Goal: Check status: Check status

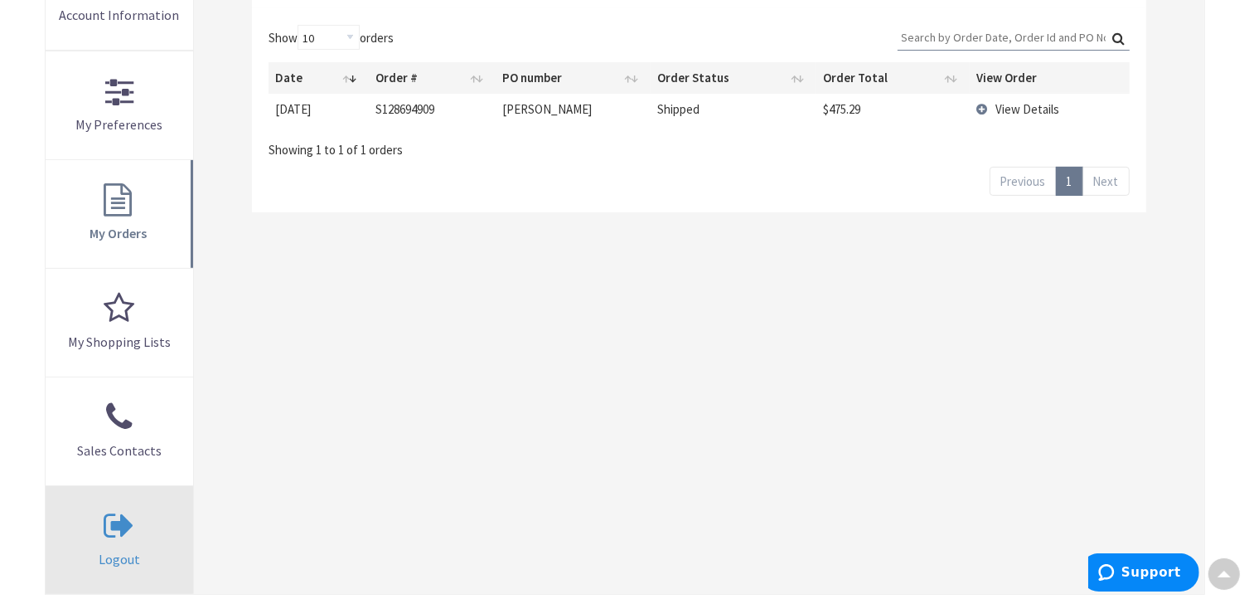
scroll to position [332, 0]
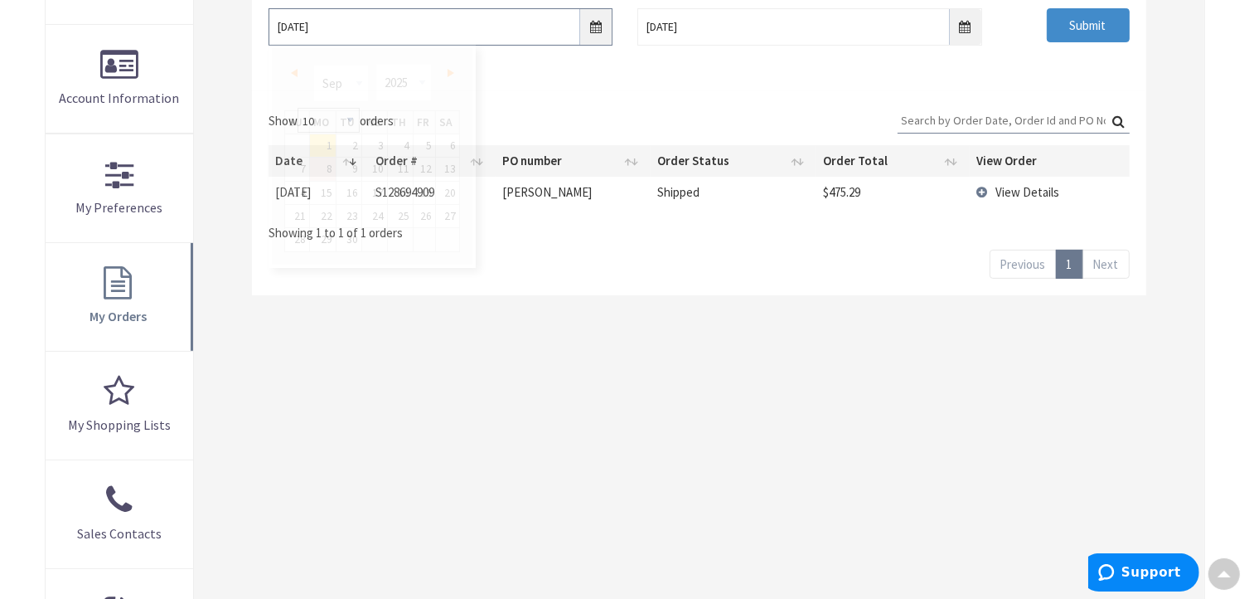
click at [597, 24] on input "9/1/2025" at bounding box center [441, 26] width 344 height 37
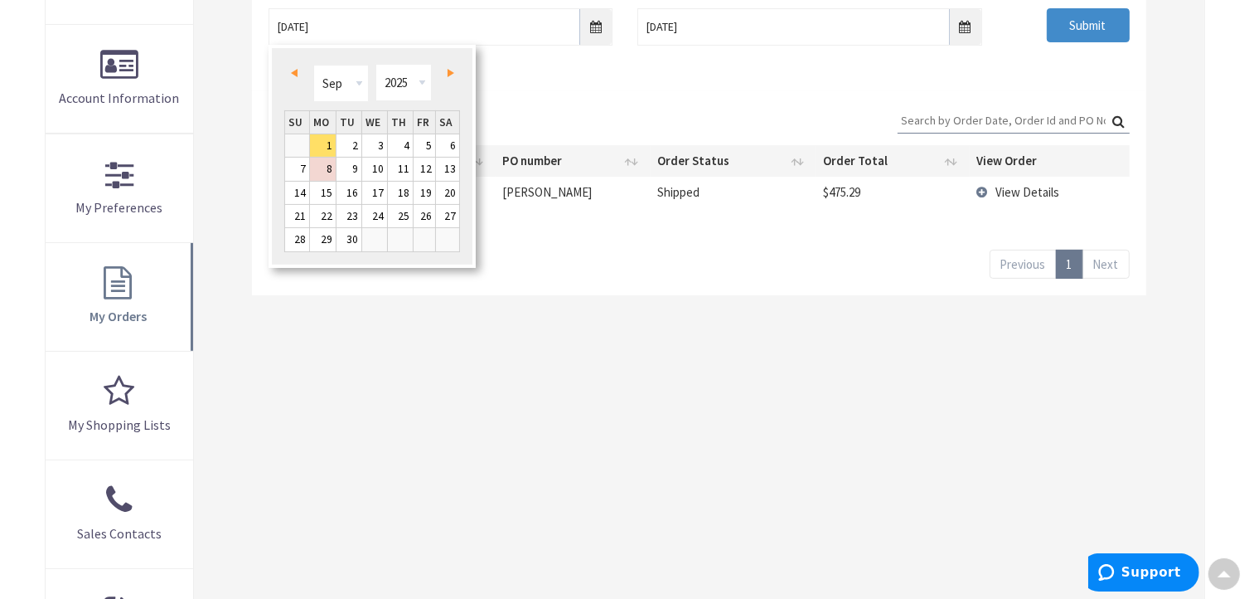
click at [295, 73] on span "Prev" at bounding box center [294, 73] width 7 height 8
click at [450, 74] on span "Next" at bounding box center [451, 73] width 7 height 8
click at [419, 146] on link "1" at bounding box center [425, 145] width 22 height 22
type input "08/01/2025"
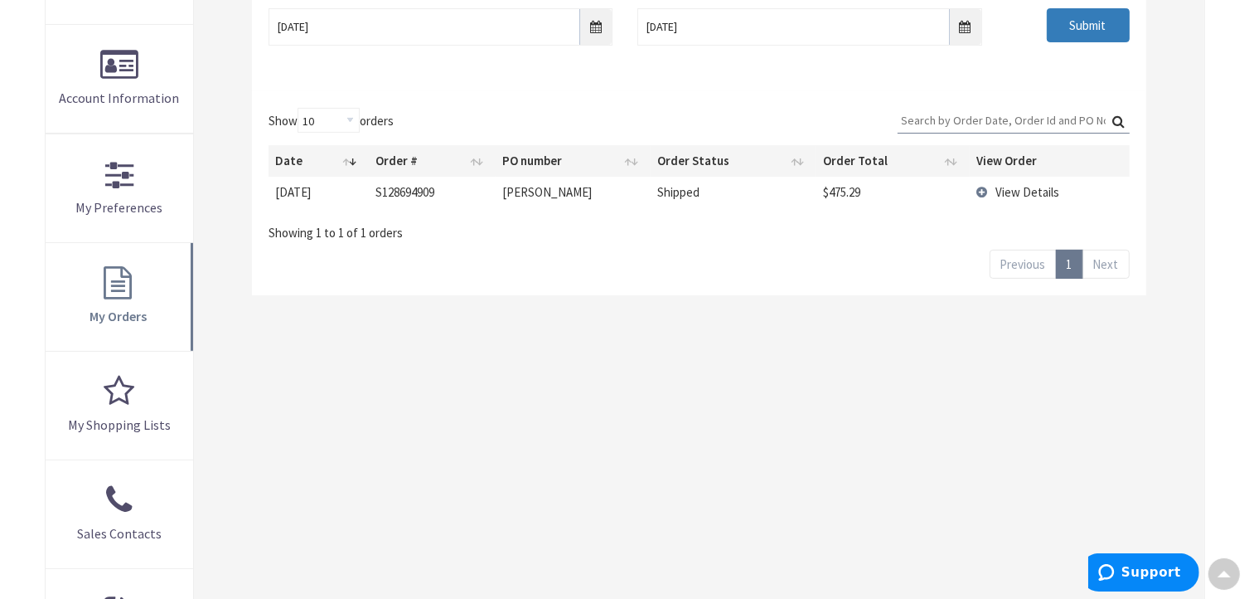
click at [1083, 27] on input "Submit" at bounding box center [1088, 25] width 83 height 35
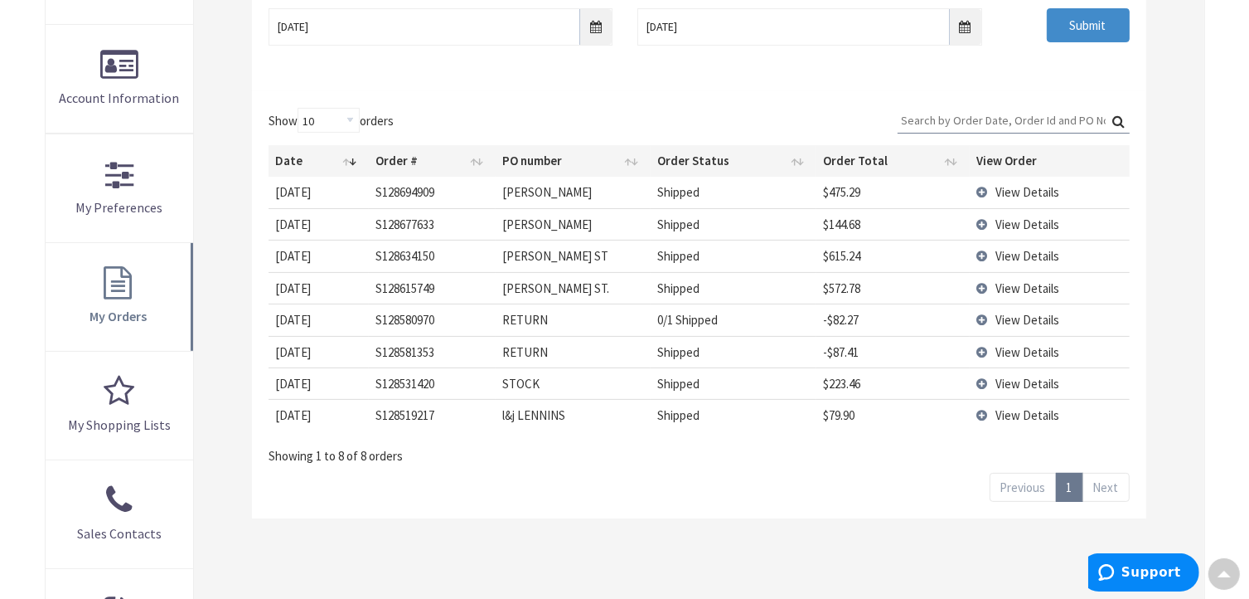
click at [1011, 225] on span "View Details" at bounding box center [1028, 224] width 64 height 16
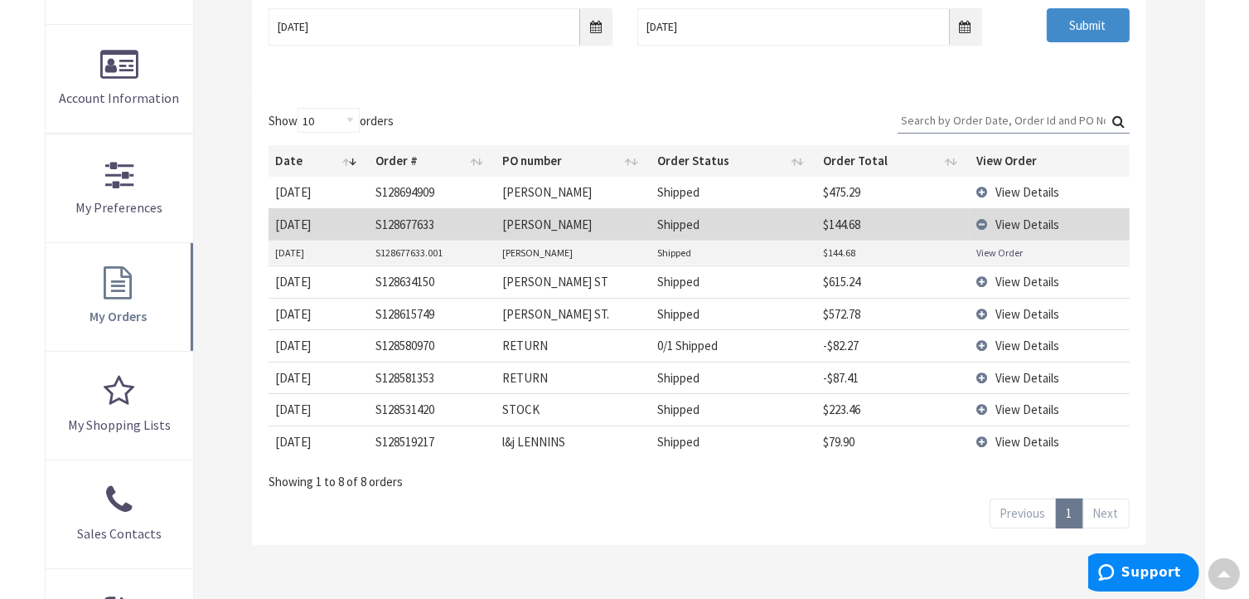
click at [994, 250] on link "View Order" at bounding box center [1000, 252] width 46 height 14
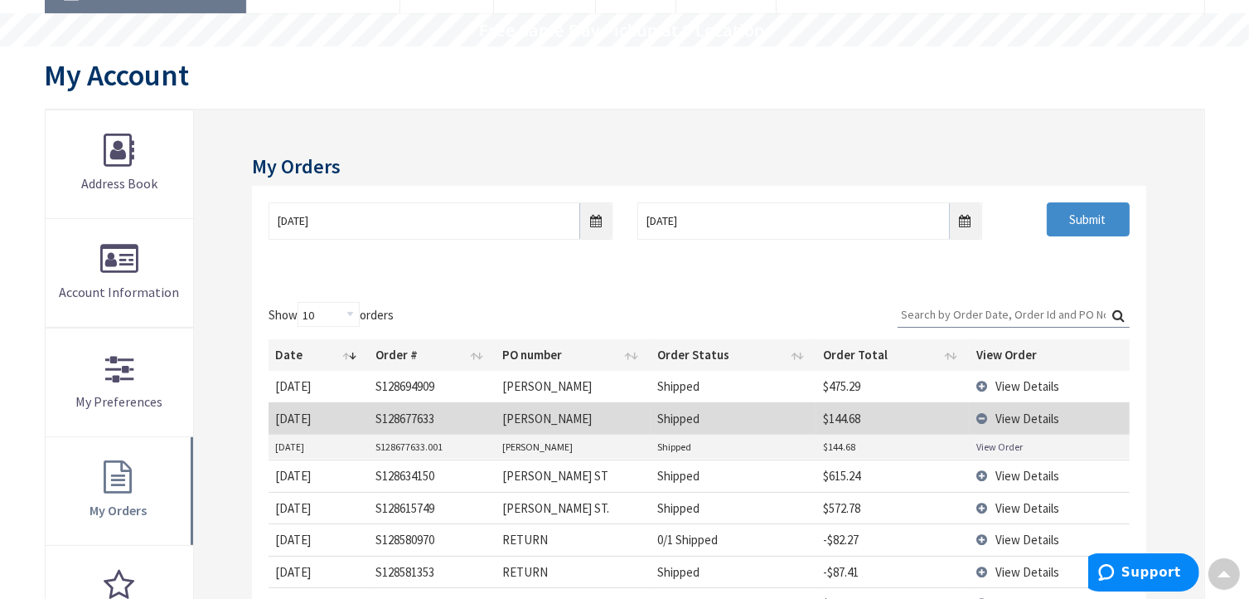
scroll to position [0, 0]
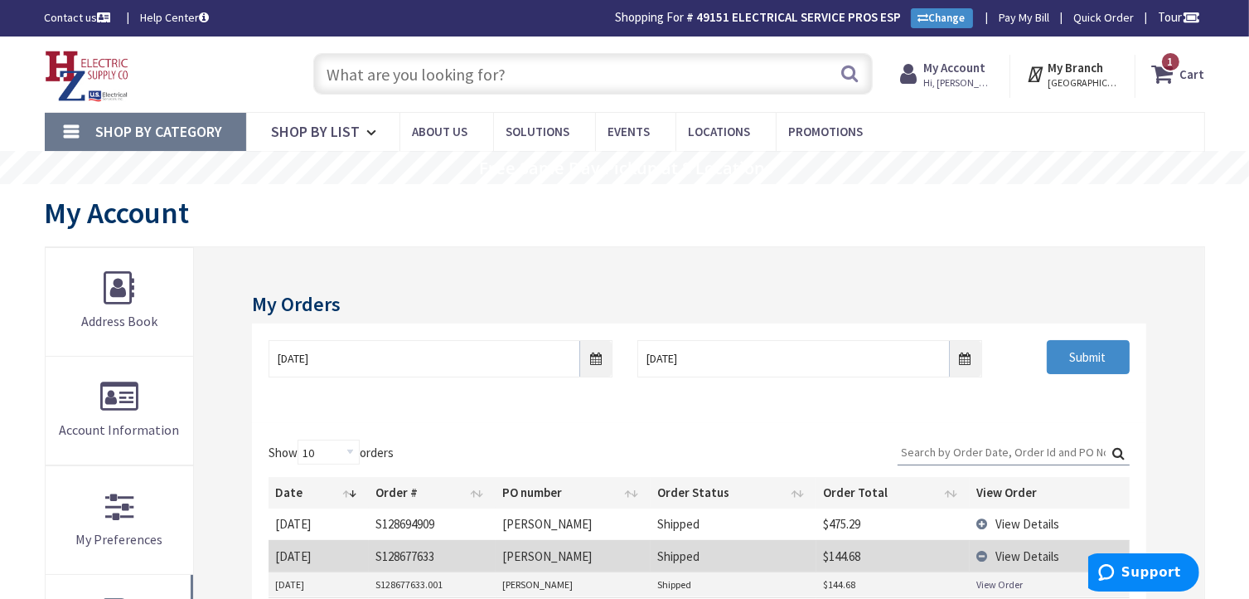
click at [480, 80] on input "text" at bounding box center [593, 73] width 560 height 41
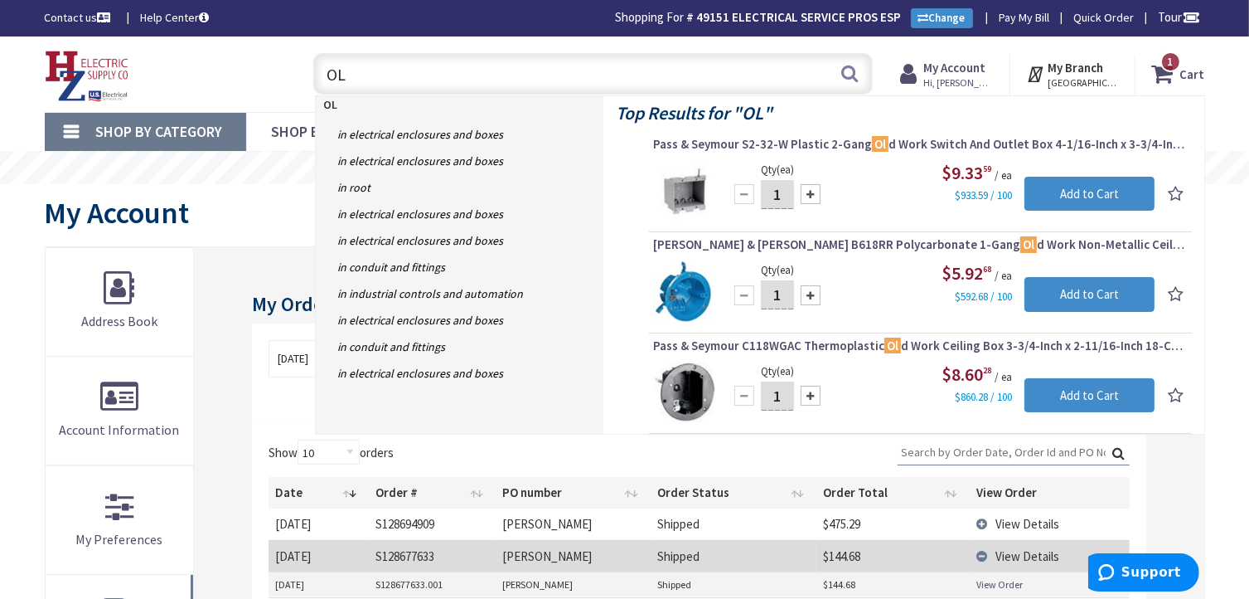
type input "O"
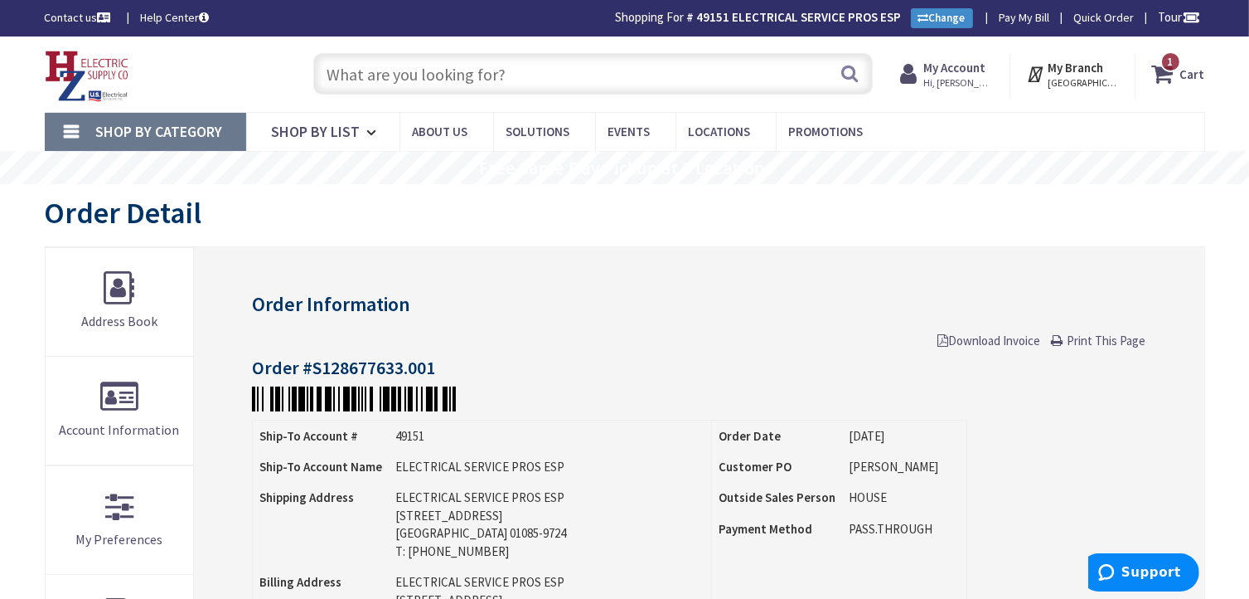
click at [1064, 342] on link "Print This Page" at bounding box center [1099, 340] width 95 height 17
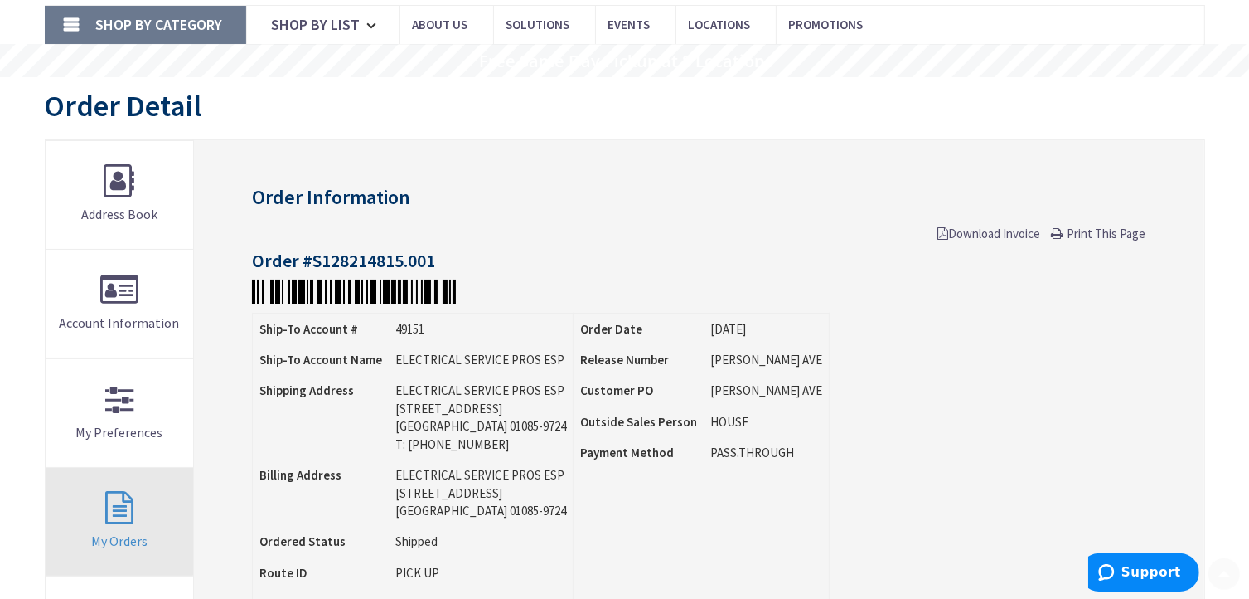
scroll to position [249, 0]
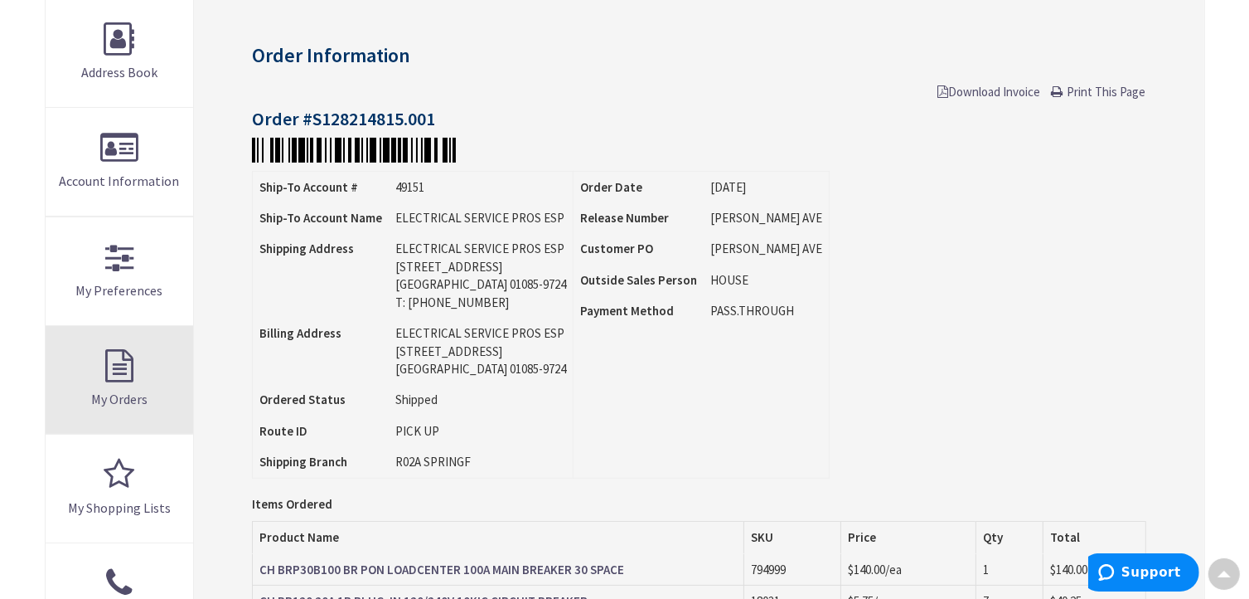
click at [121, 358] on link "My Orders" at bounding box center [120, 380] width 148 height 108
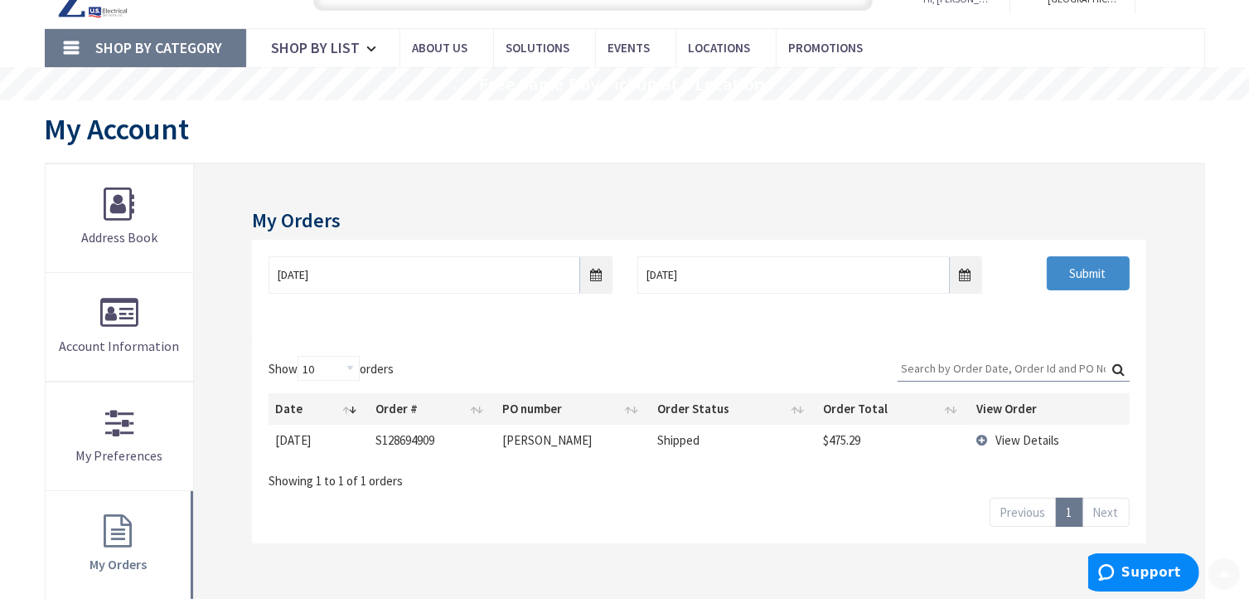
scroll to position [167, 0]
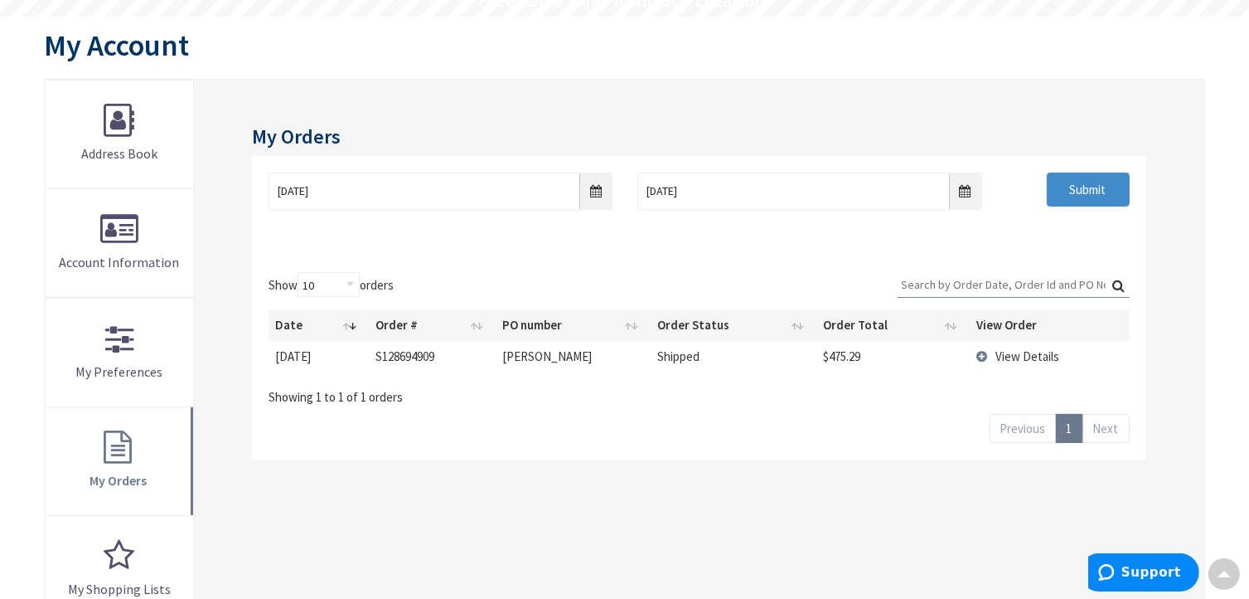
click at [1015, 355] on span "View Details" at bounding box center [1028, 356] width 64 height 16
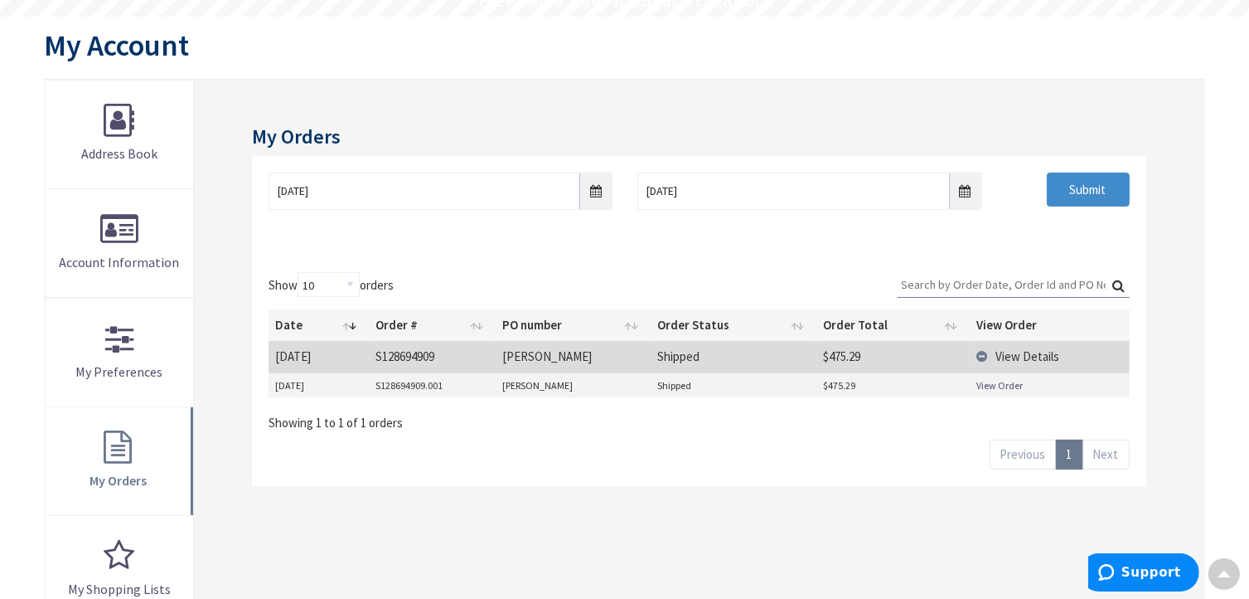
click at [999, 379] on link "View Order" at bounding box center [1000, 385] width 46 height 14
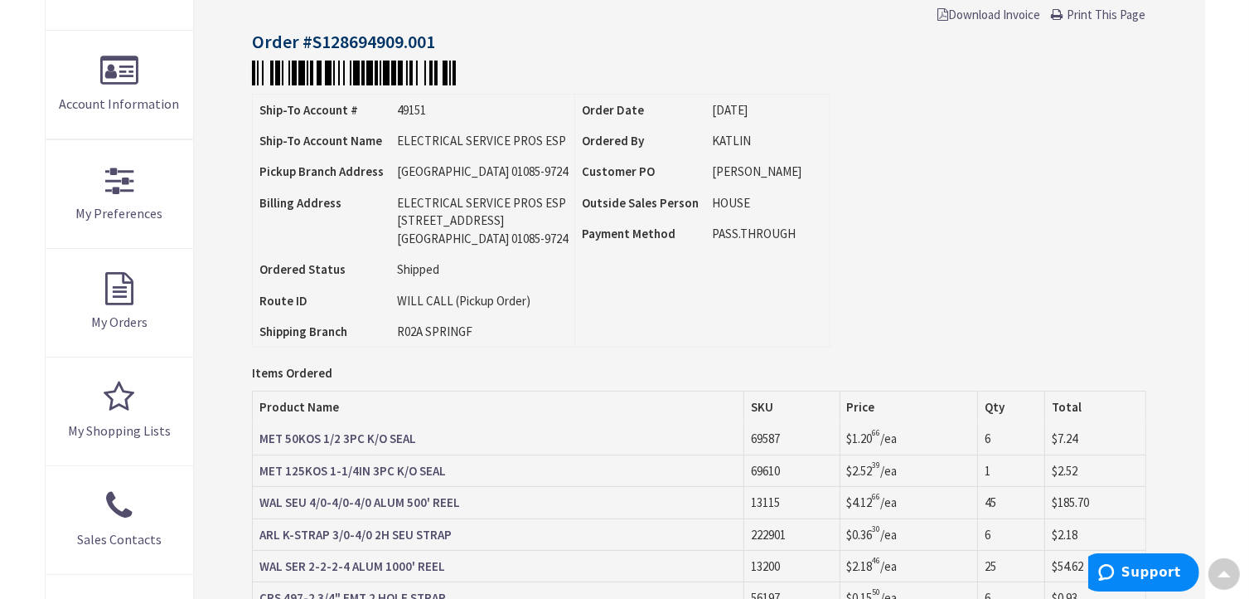
scroll to position [250, 0]
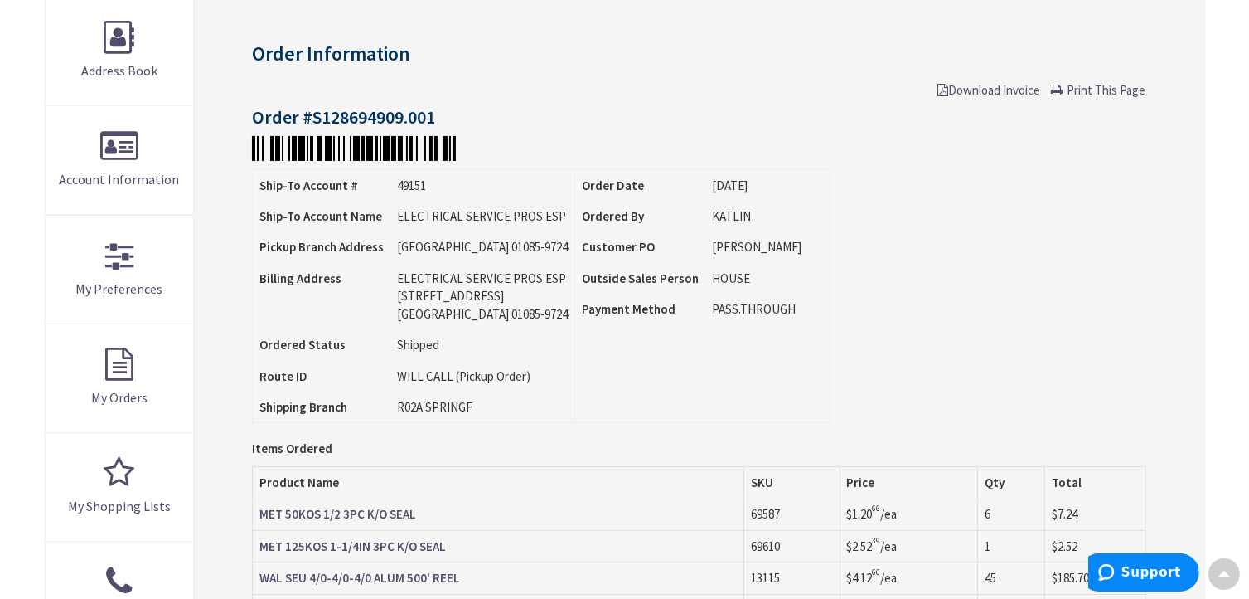
drag, startPoint x: 1058, startPoint y: 85, endPoint x: 935, endPoint y: 518, distance: 449.8
click at [1058, 85] on link "Print This Page" at bounding box center [1099, 89] width 95 height 17
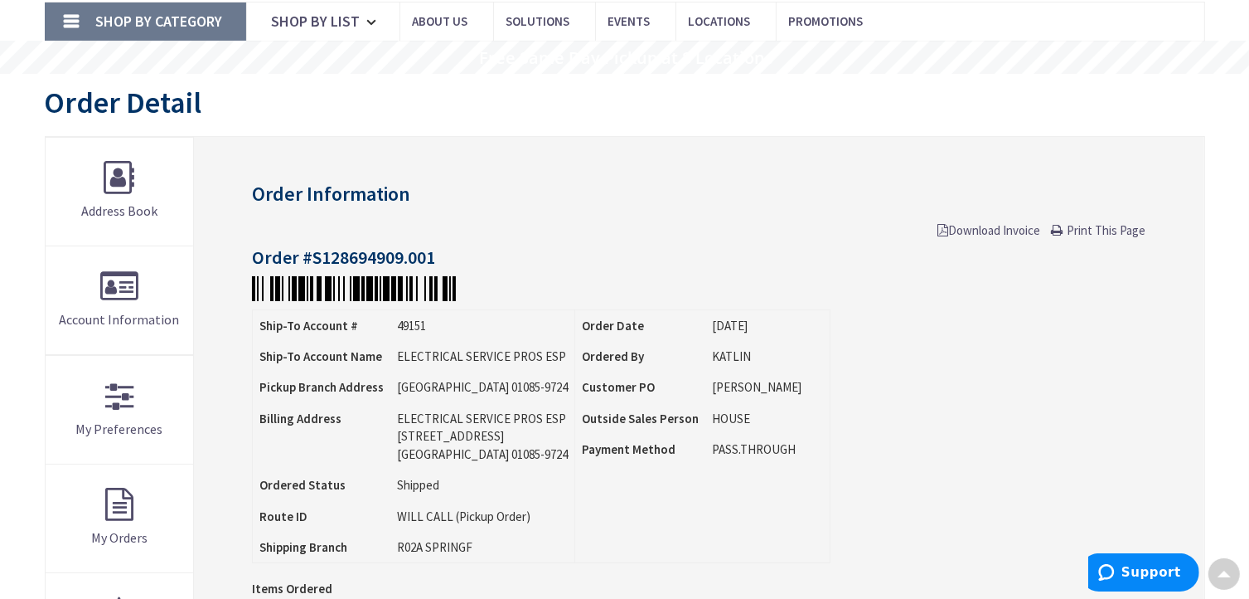
scroll to position [0, 0]
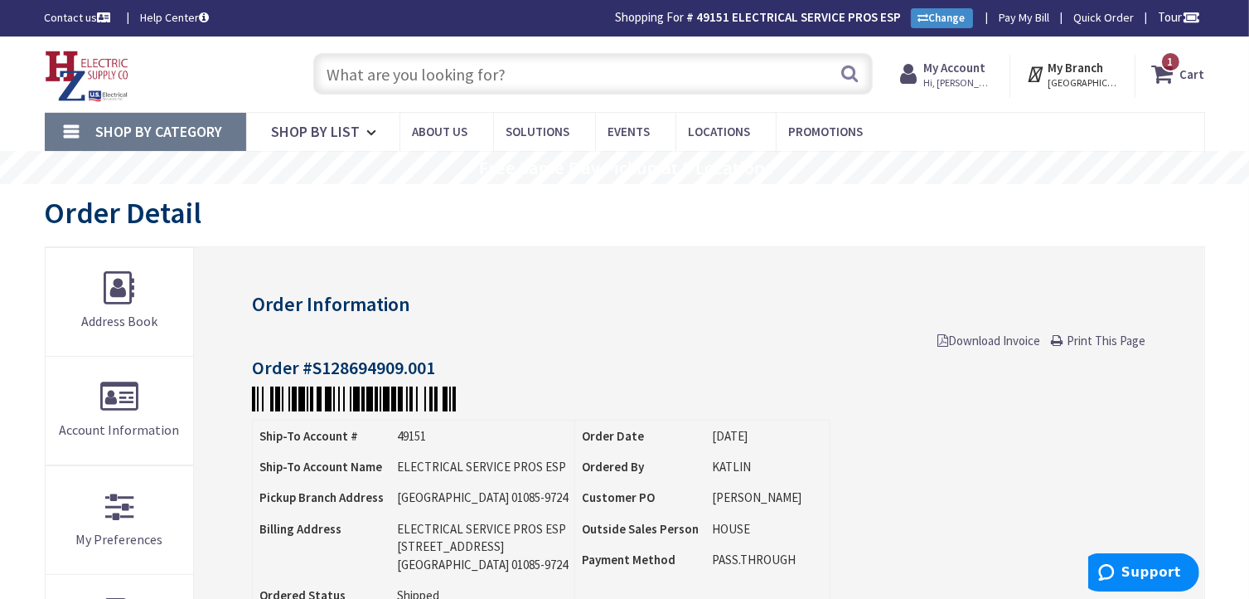
click at [548, 72] on input "text" at bounding box center [593, 73] width 560 height 41
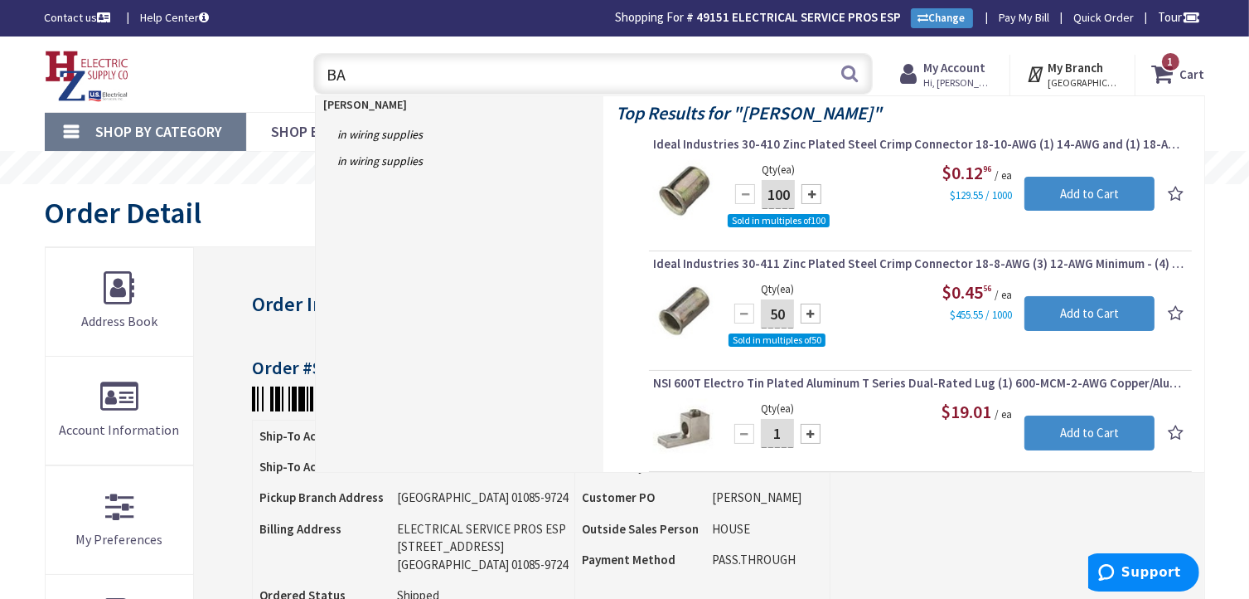
type input "B"
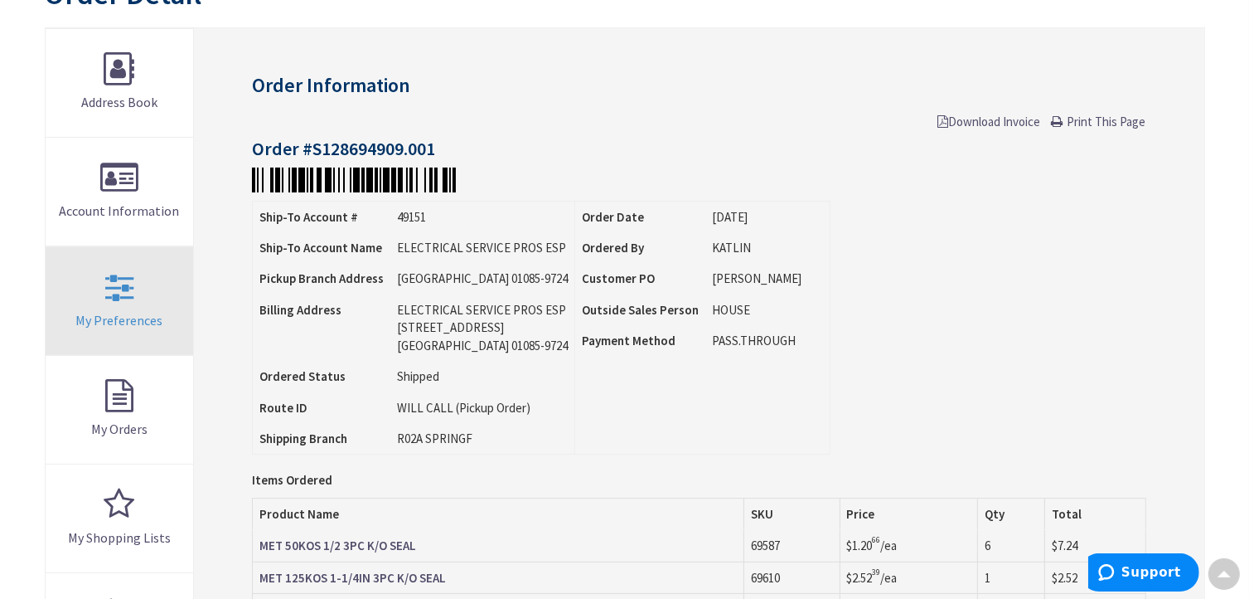
scroll to position [249, 0]
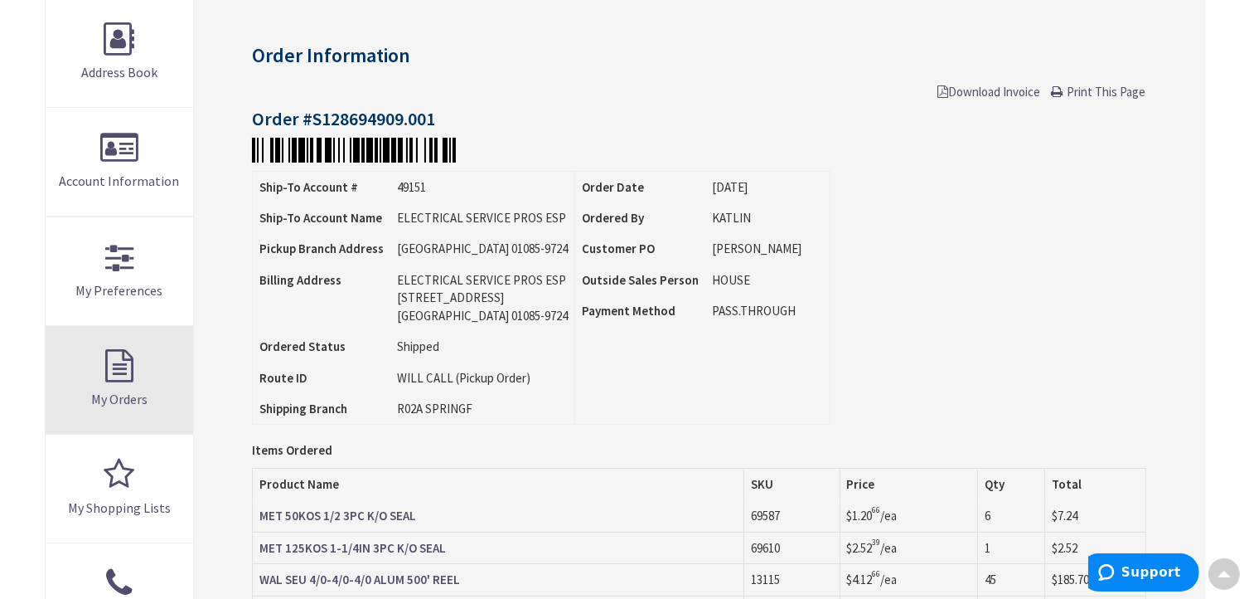
click at [112, 359] on link "My Orders" at bounding box center [120, 380] width 148 height 108
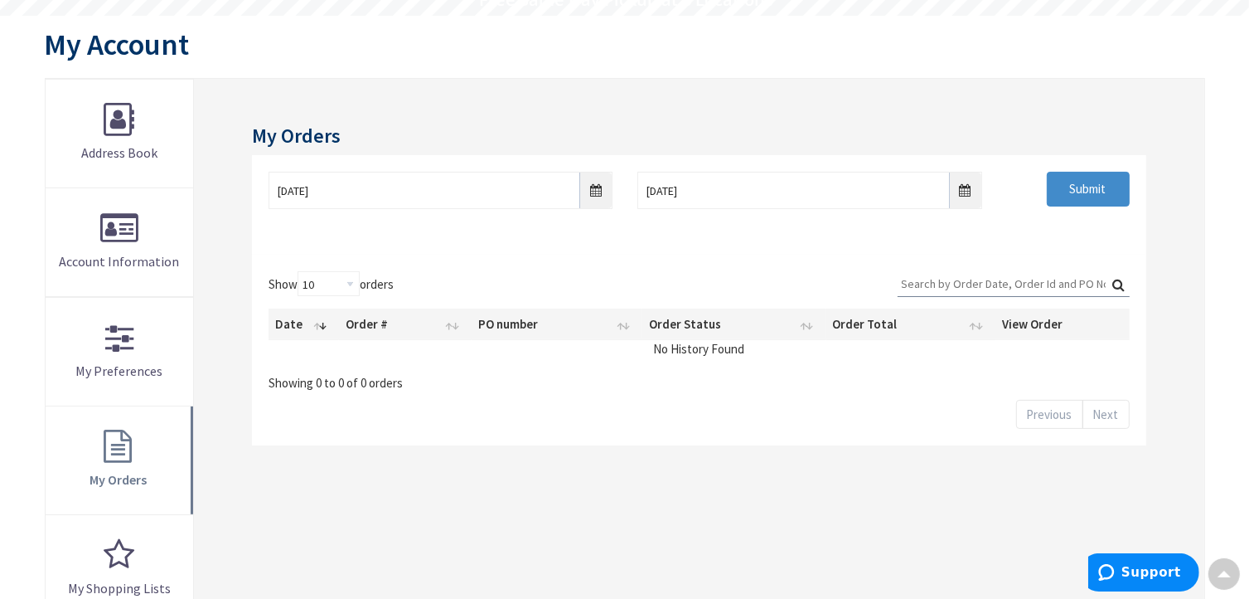
scroll to position [167, 0]
click at [923, 280] on input "Search:" at bounding box center [1014, 284] width 232 height 25
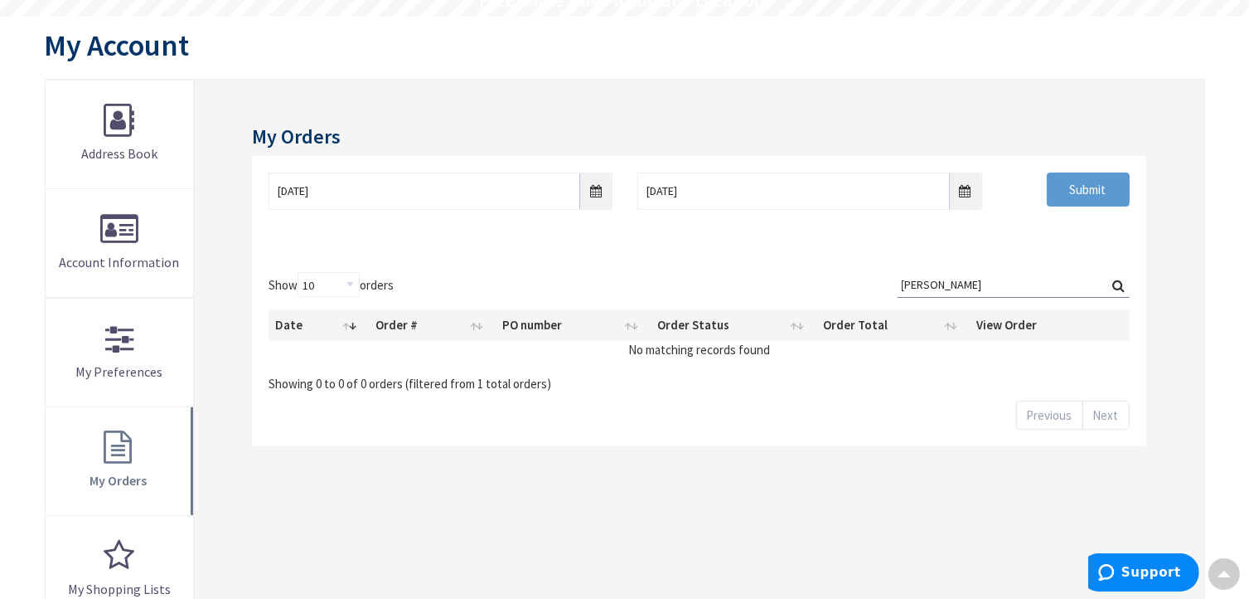
type input "BARDWELL"
click at [1078, 190] on input "Submit" at bounding box center [1088, 189] width 83 height 35
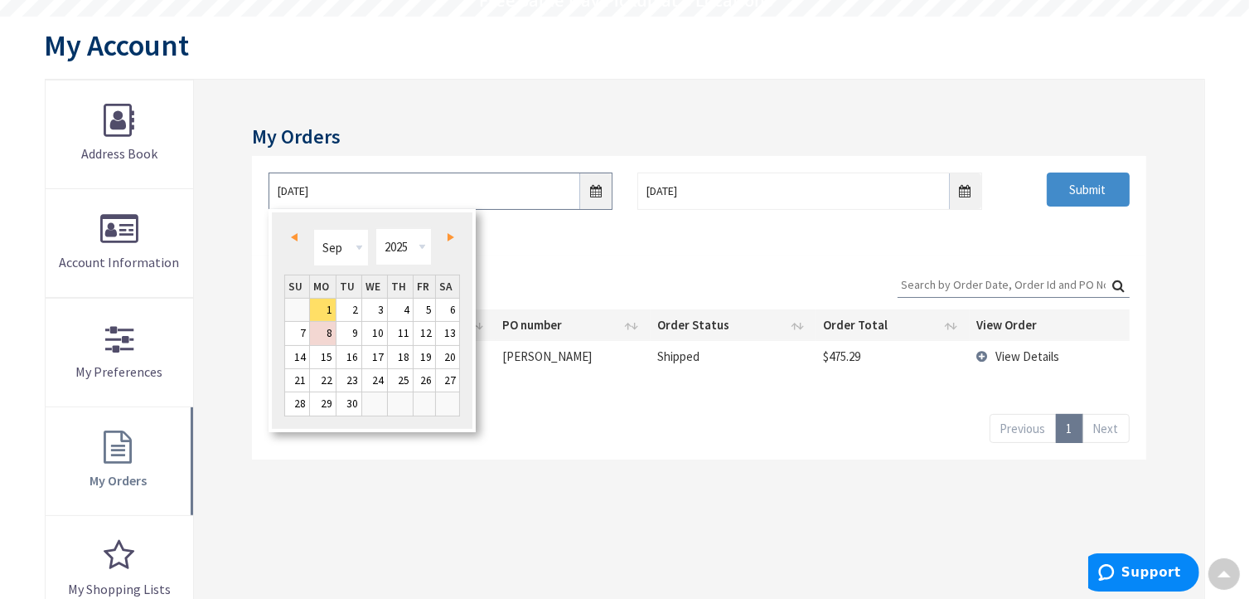
click at [596, 187] on input "9/1/2025" at bounding box center [441, 190] width 344 height 37
click at [293, 236] on span "Prev" at bounding box center [294, 237] width 7 height 8
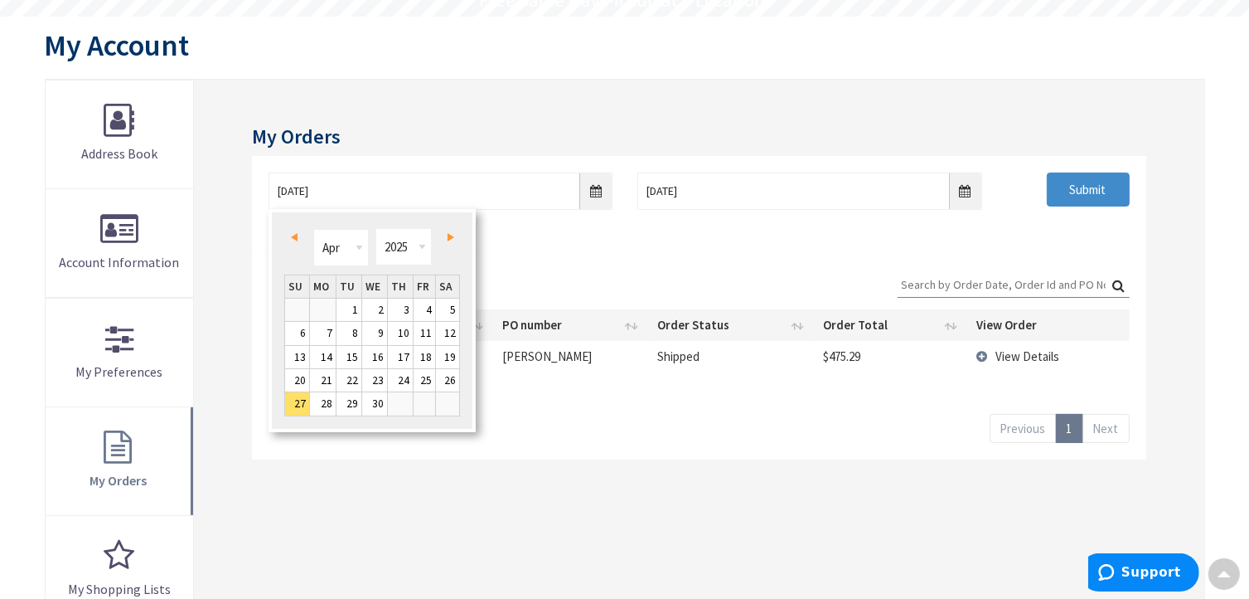
click at [293, 236] on span "Prev" at bounding box center [294, 237] width 7 height 8
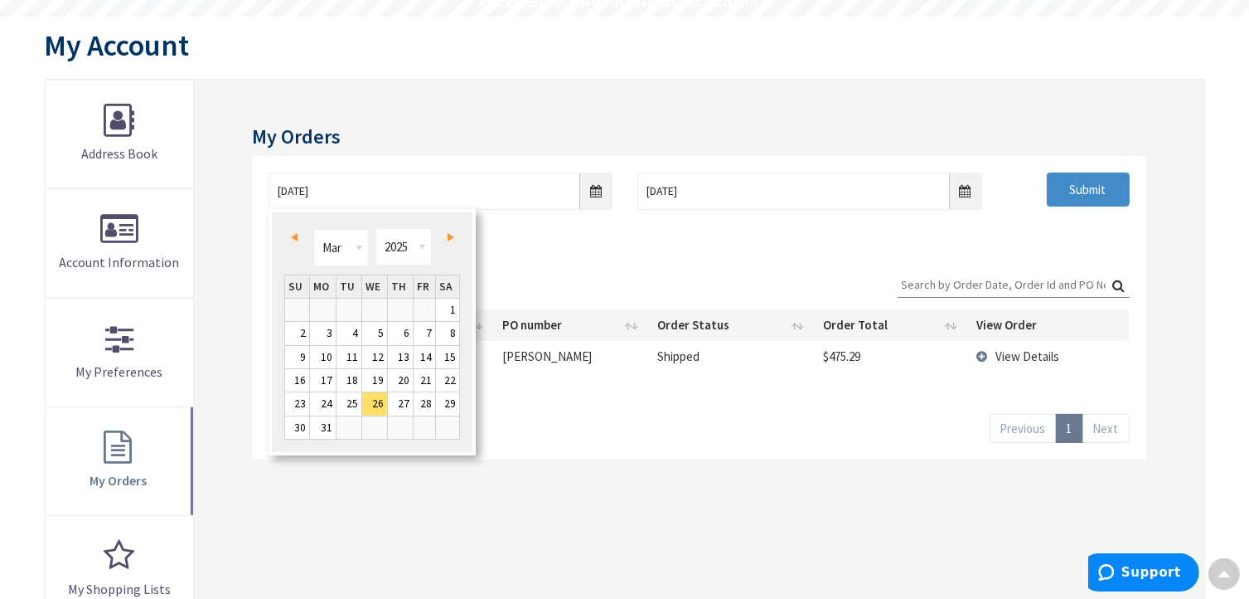
click at [293, 238] on span "Prev" at bounding box center [294, 237] width 7 height 8
click at [293, 239] on span "Prev" at bounding box center [294, 237] width 7 height 8
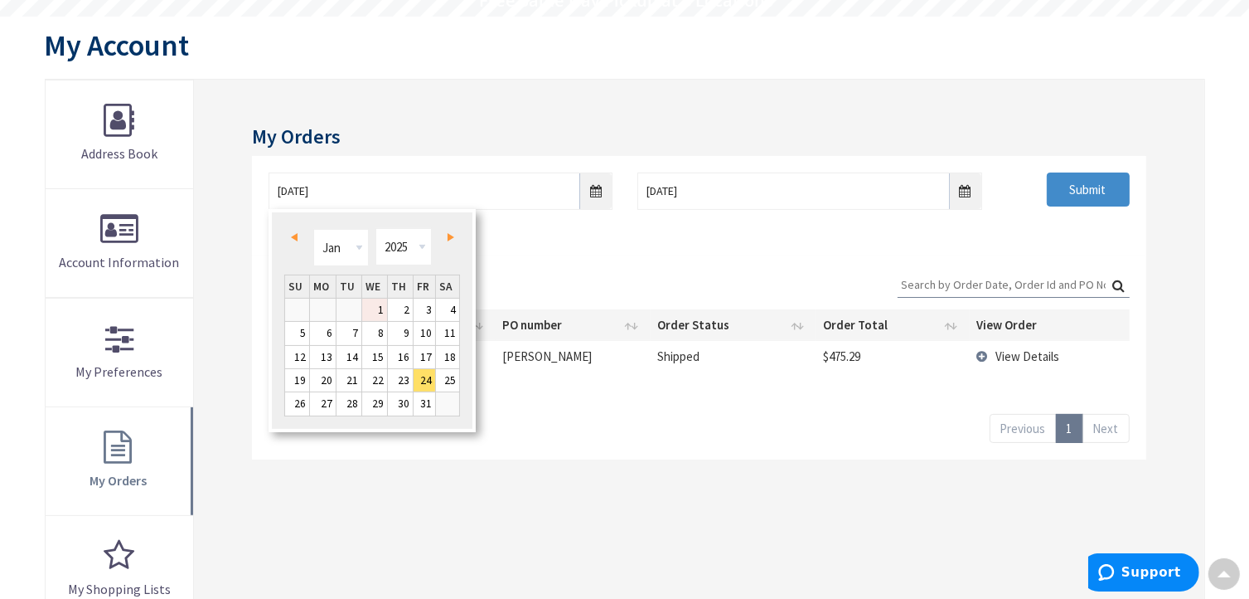
click at [374, 308] on link "1" at bounding box center [374, 309] width 25 height 22
type input "01/01/2025"
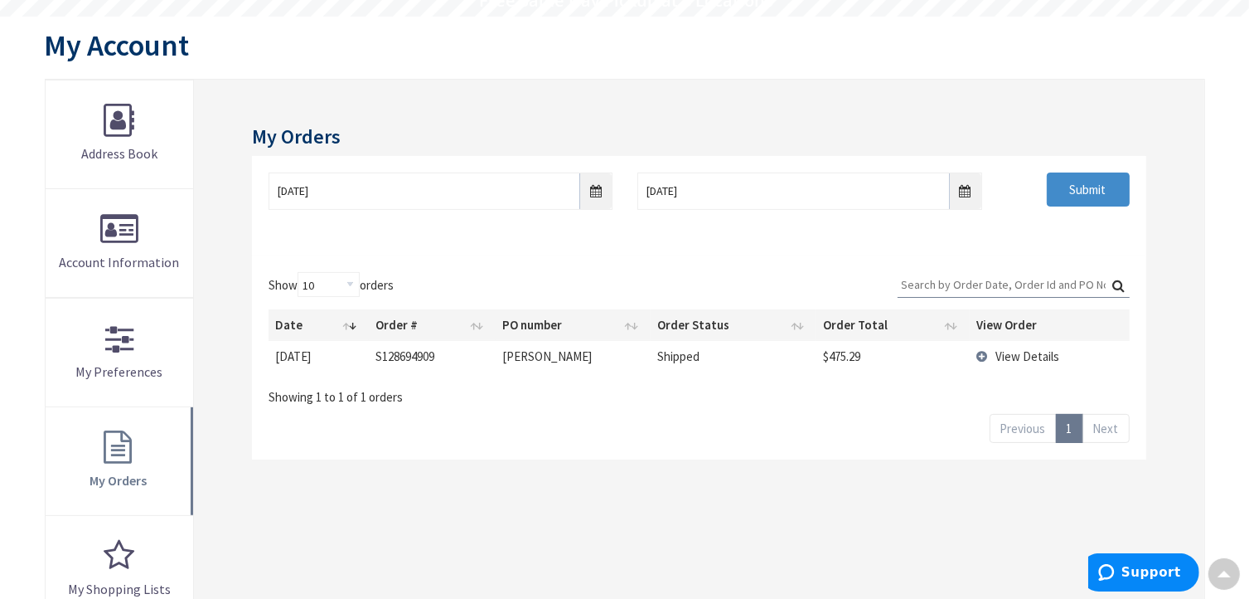
click at [943, 283] on input "Search:" at bounding box center [1014, 284] width 232 height 25
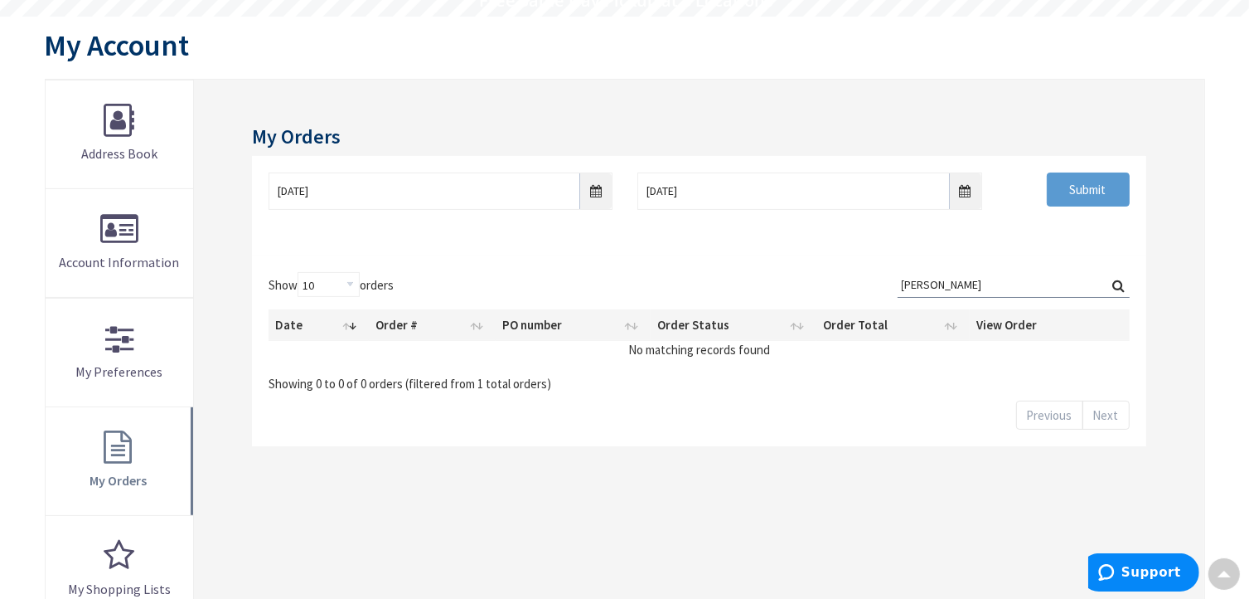
type input "BARDWELL"
click at [1093, 188] on input "Submit" at bounding box center [1088, 189] width 83 height 35
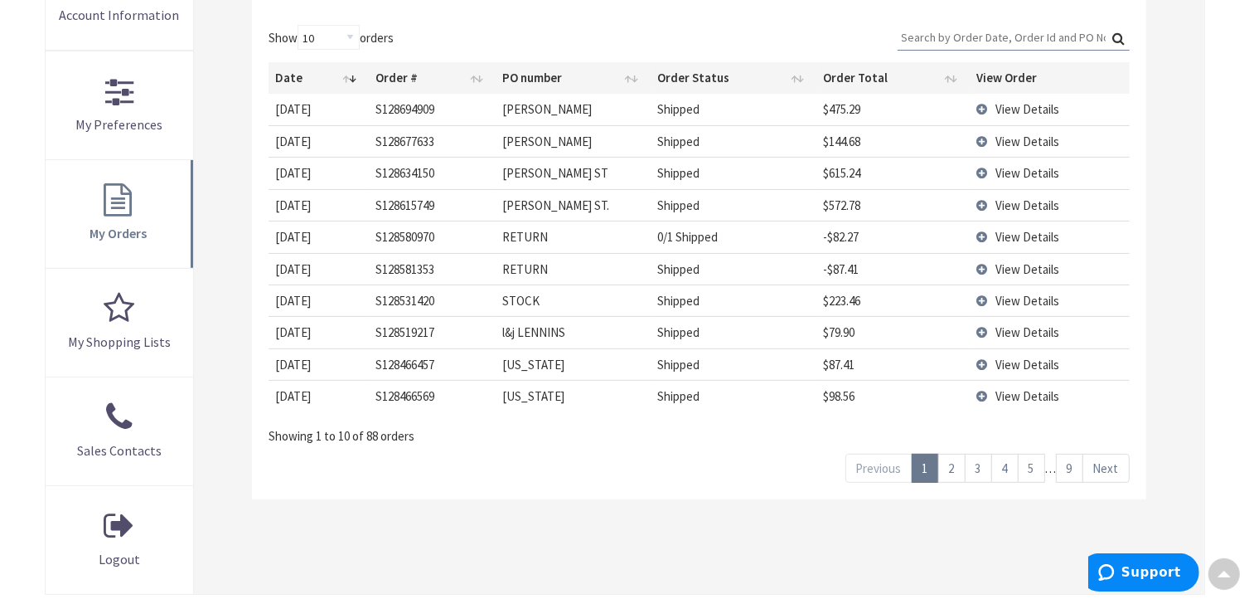
scroll to position [416, 0]
click at [948, 465] on link "2" at bounding box center [951, 466] width 27 height 29
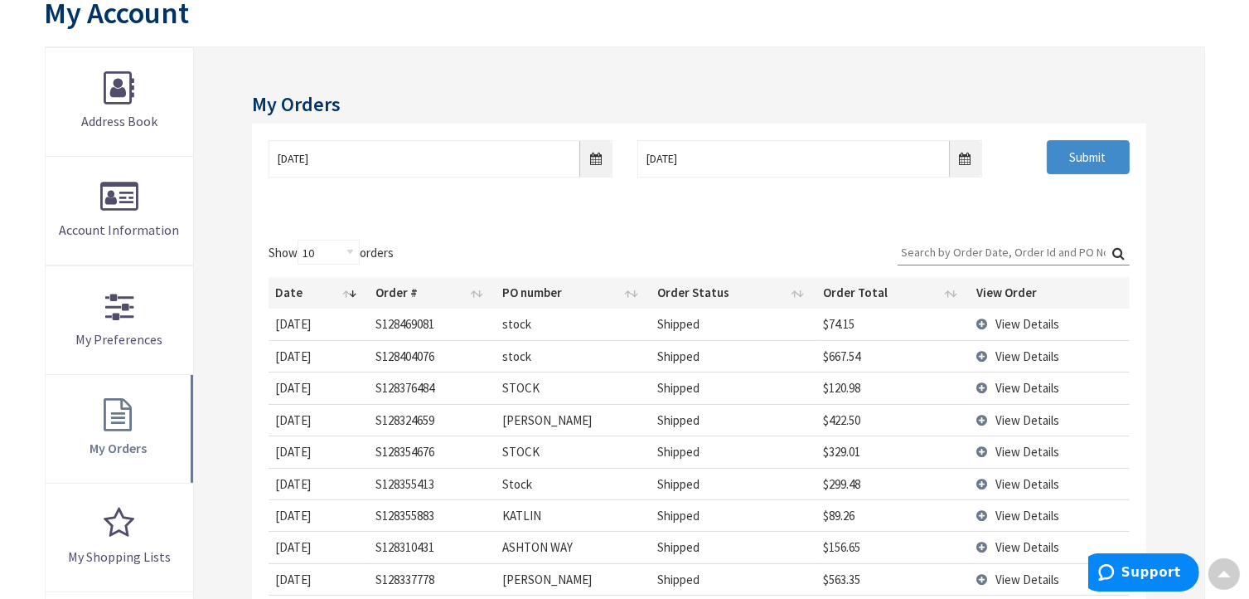
scroll to position [0, 0]
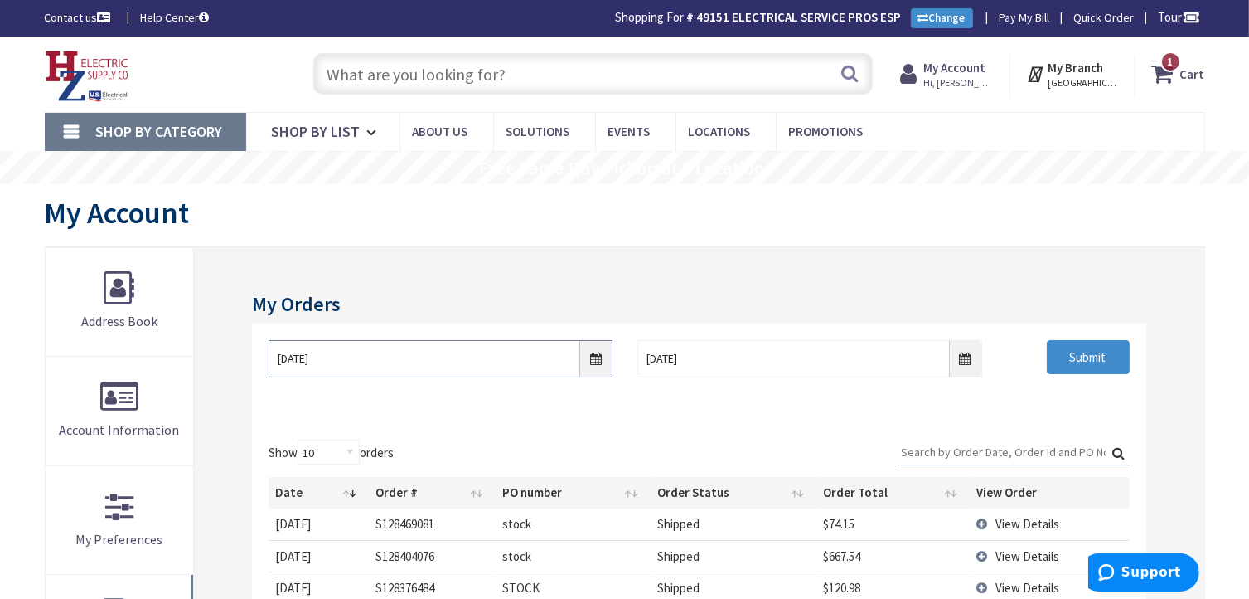
click at [599, 354] on input "01/01/2025" at bounding box center [441, 358] width 344 height 37
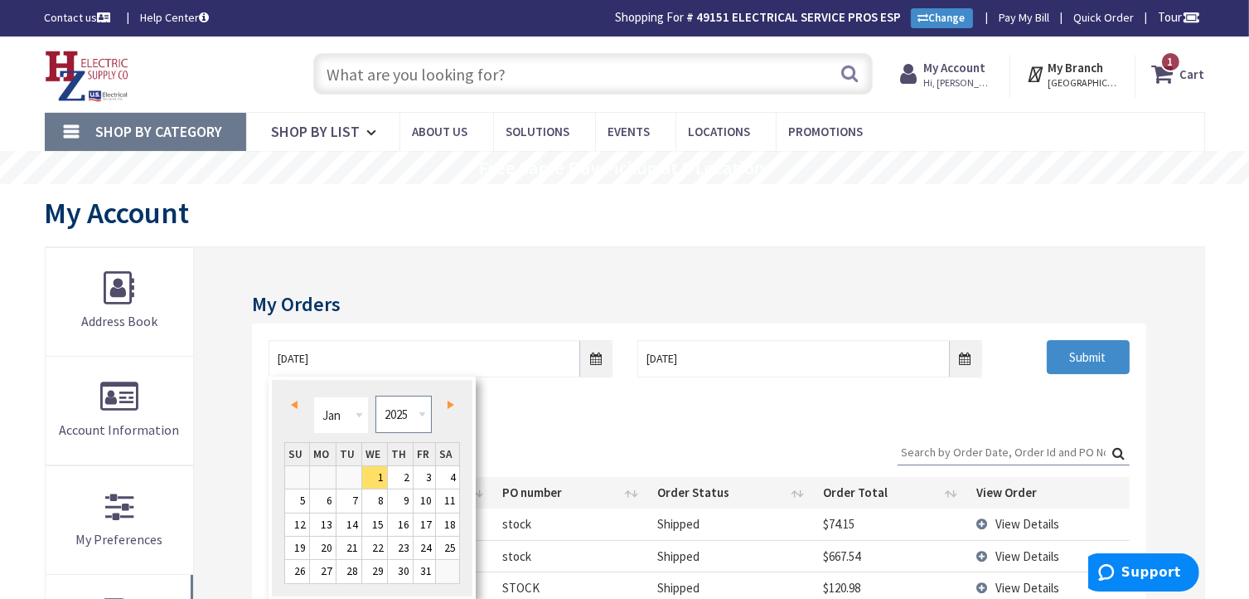
click at [424, 415] on select "1980 1981 1982 1983 1984 1985 1986 1987 1988 1989 1990 1991 1992 1993 1994 1995…" at bounding box center [404, 413] width 56 height 37
click at [447, 405] on link "Next" at bounding box center [447, 405] width 22 height 22
click at [329, 475] on link "1" at bounding box center [323, 477] width 26 height 22
type input "01/01/2024"
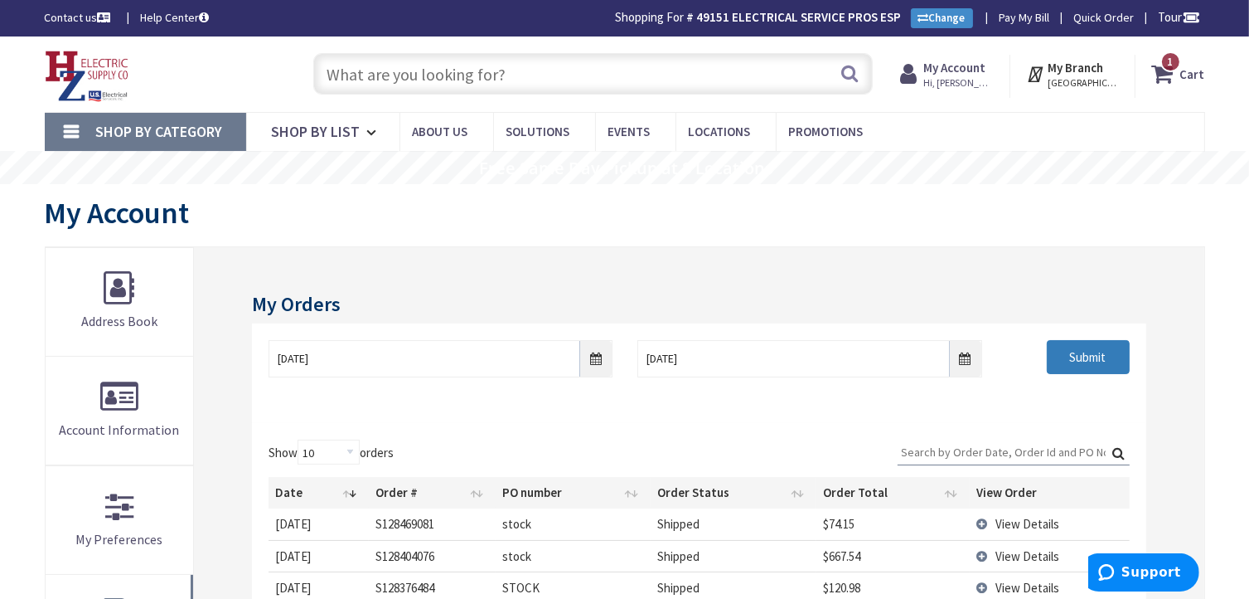
click at [1088, 360] on input "Submit" at bounding box center [1088, 357] width 83 height 35
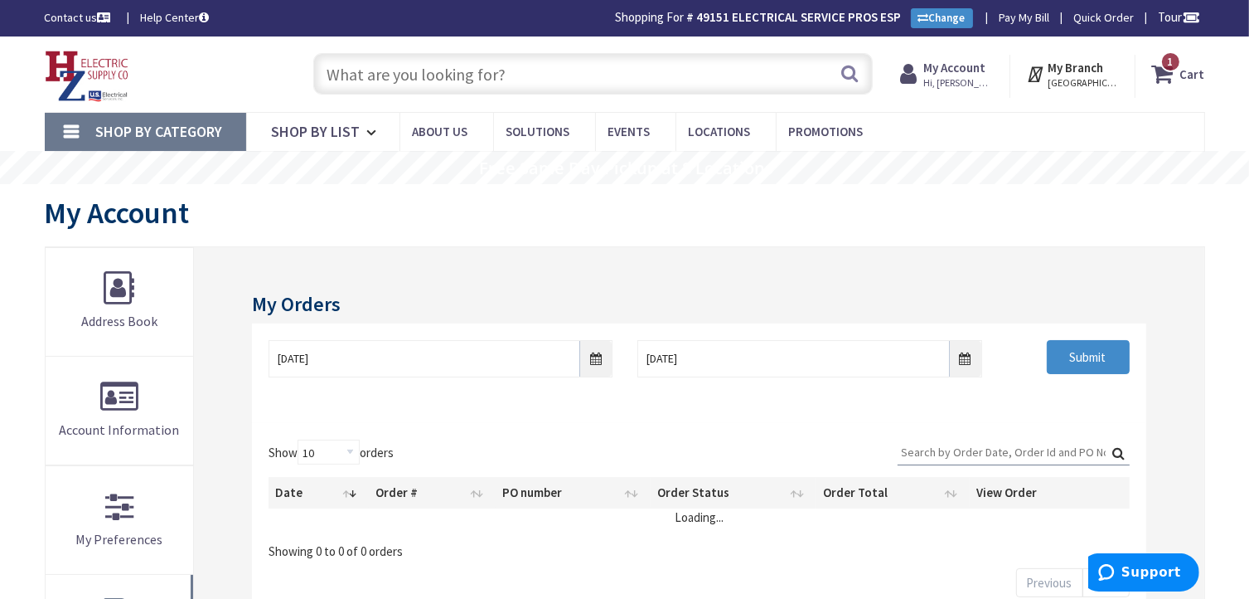
click at [995, 448] on input "Search:" at bounding box center [1014, 451] width 232 height 25
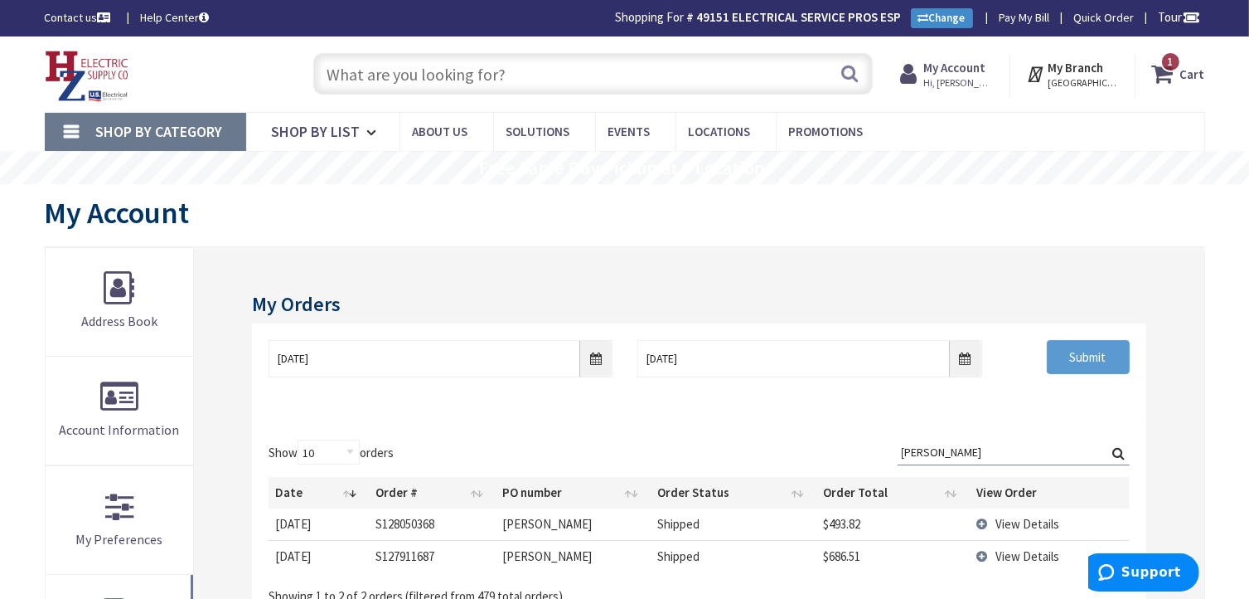
type input "BARDWELL"
click at [1088, 351] on input "Submit" at bounding box center [1088, 357] width 83 height 35
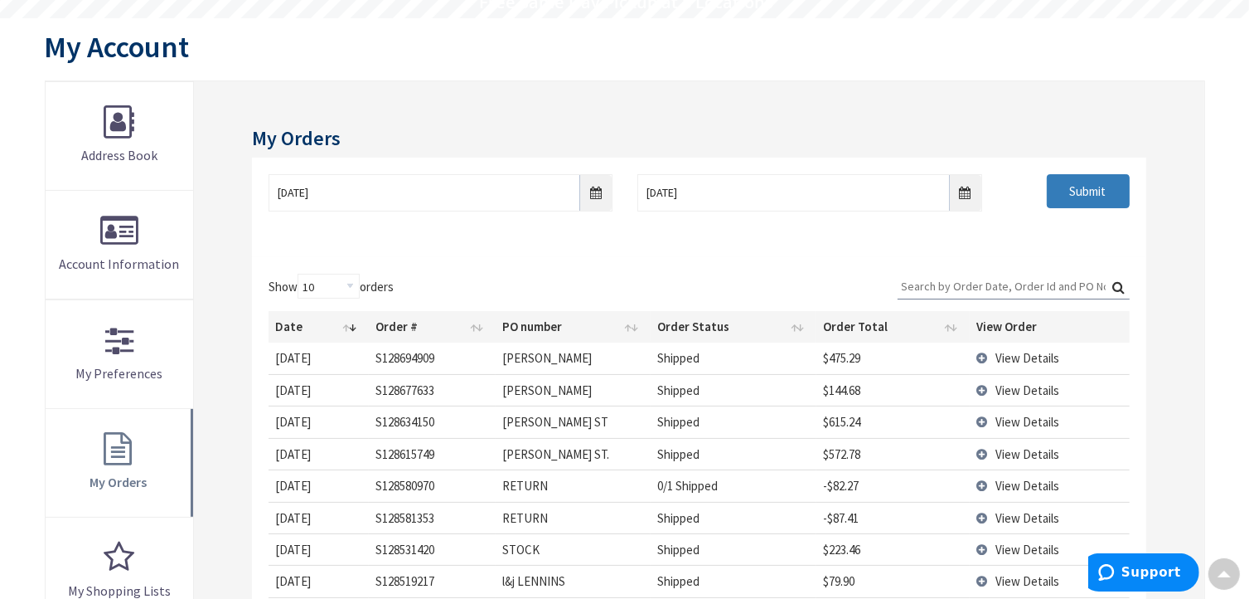
scroll to position [332, 0]
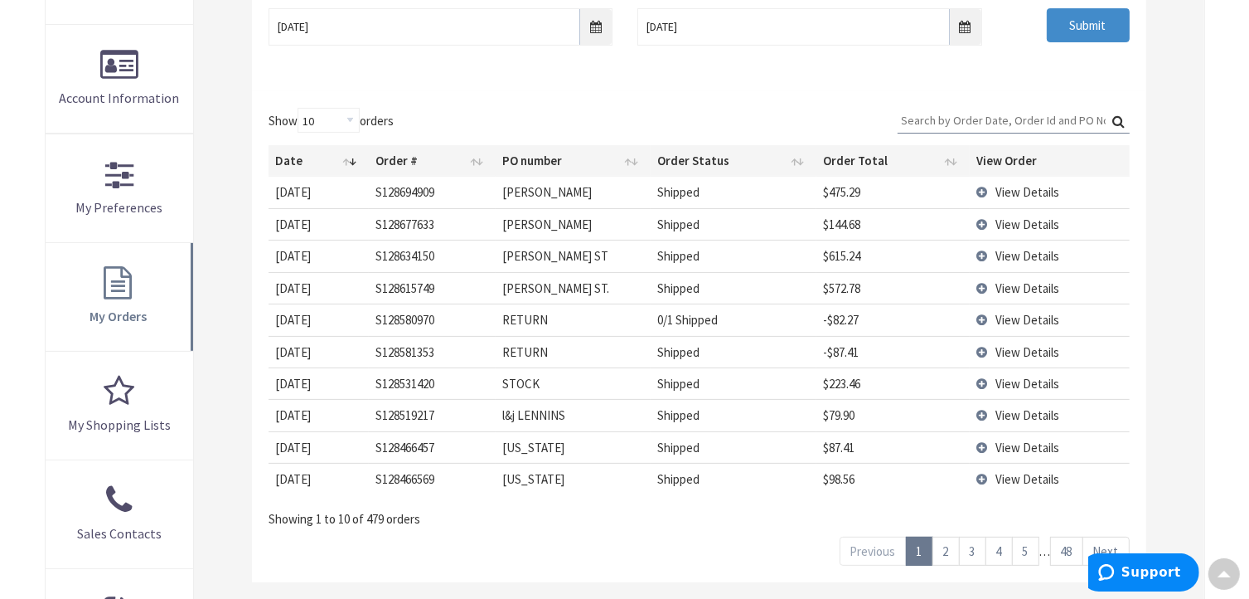
click at [1106, 543] on link "Next" at bounding box center [1106, 550] width 47 height 29
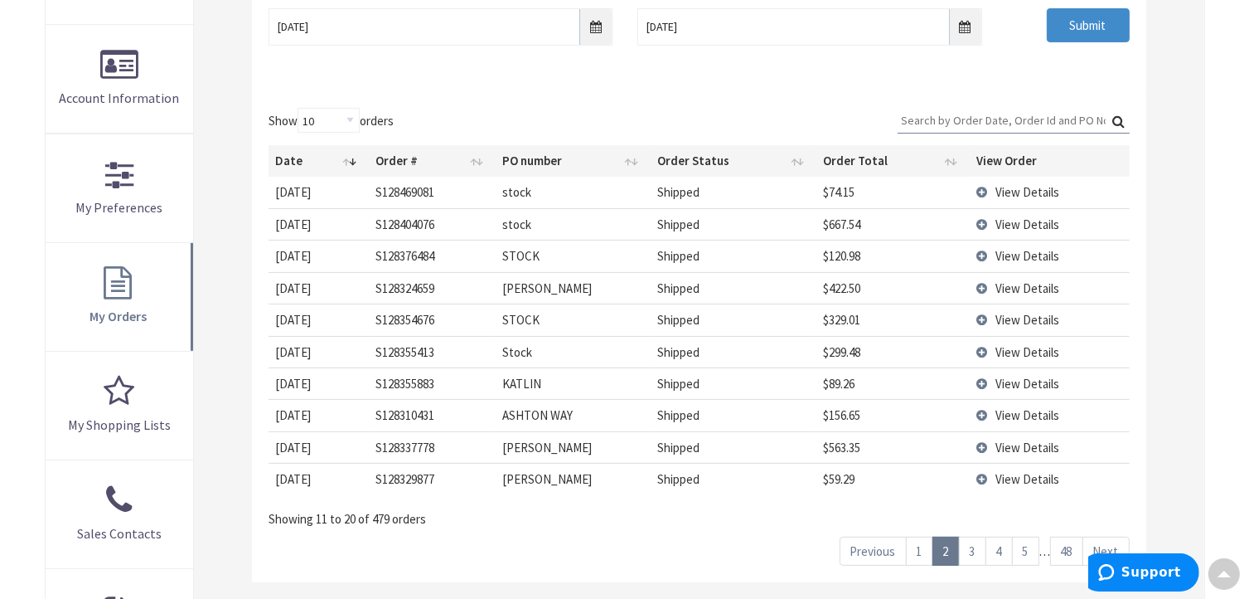
click at [1104, 543] on link "Next" at bounding box center [1106, 550] width 47 height 29
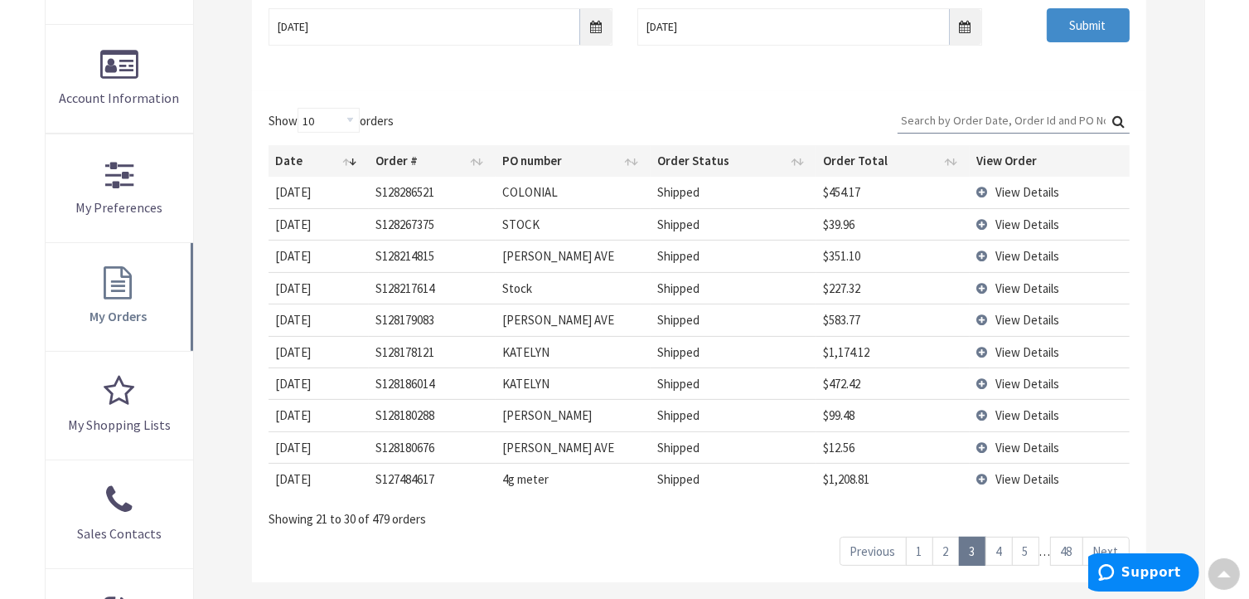
click at [1104, 543] on link "Next" at bounding box center [1106, 550] width 47 height 29
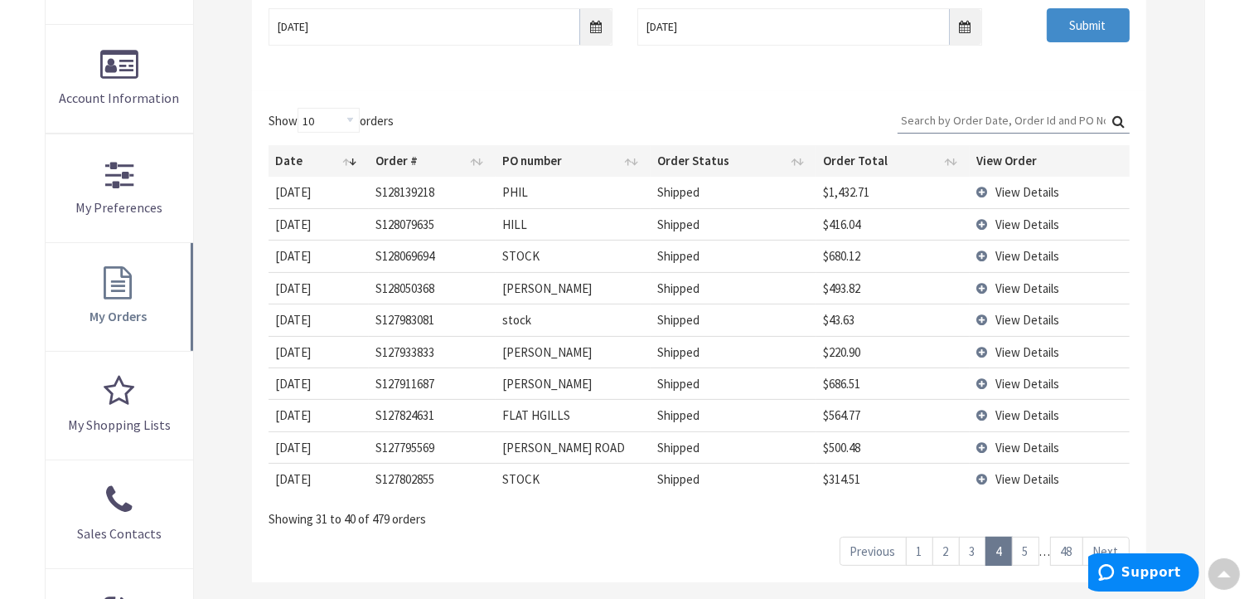
click at [1104, 543] on link "Next" at bounding box center [1106, 550] width 47 height 29
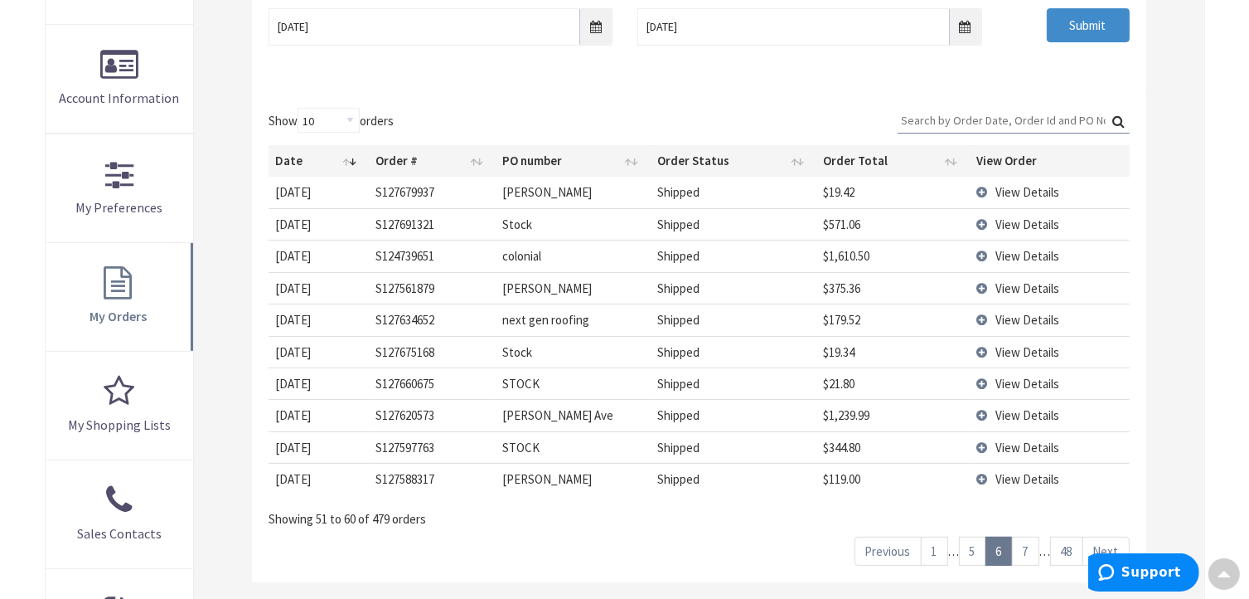
click at [1104, 543] on link "Next" at bounding box center [1106, 550] width 47 height 29
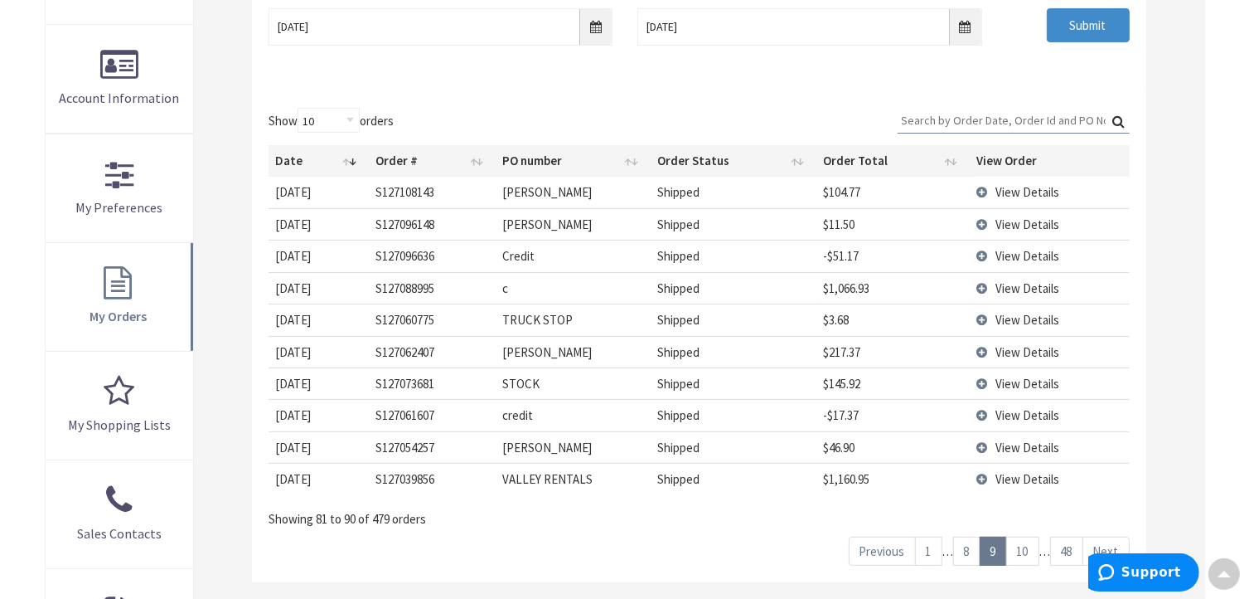
click at [1104, 543] on link "Next" at bounding box center [1106, 550] width 47 height 29
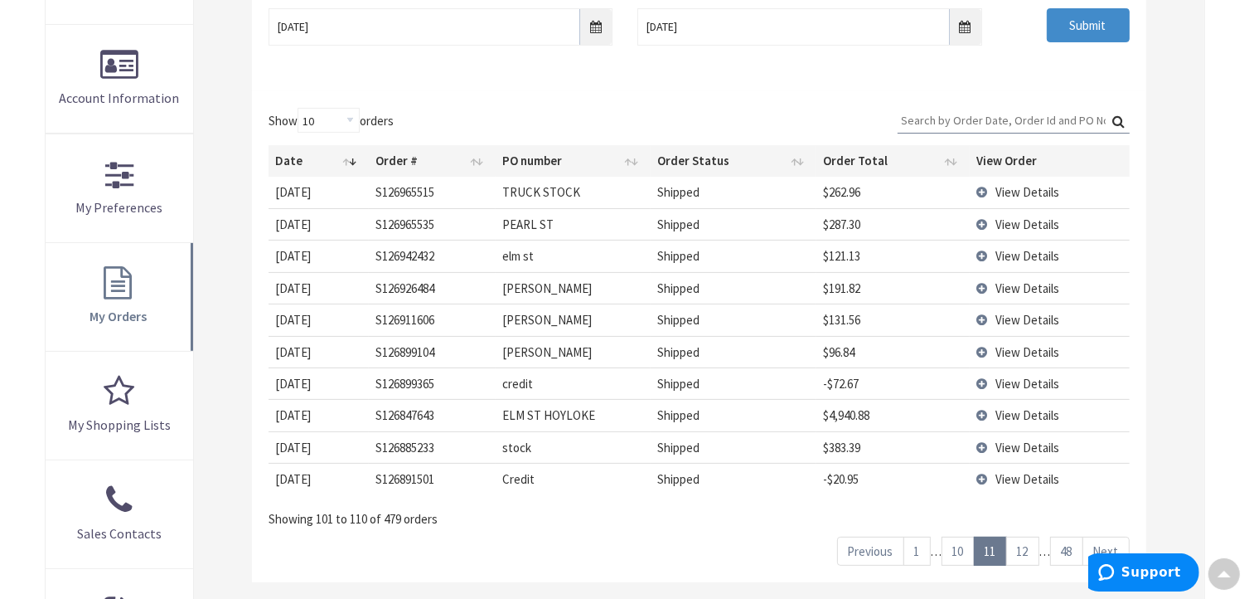
click at [1104, 543] on link "Next" at bounding box center [1106, 550] width 47 height 29
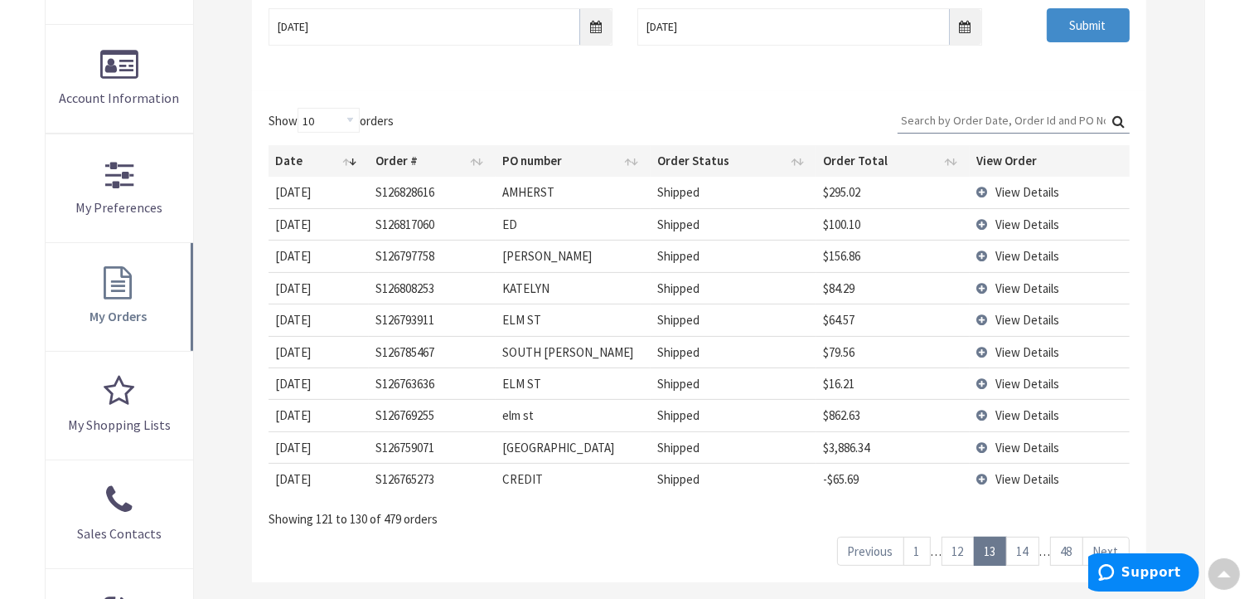
click at [1105, 541] on link "Next" at bounding box center [1106, 550] width 47 height 29
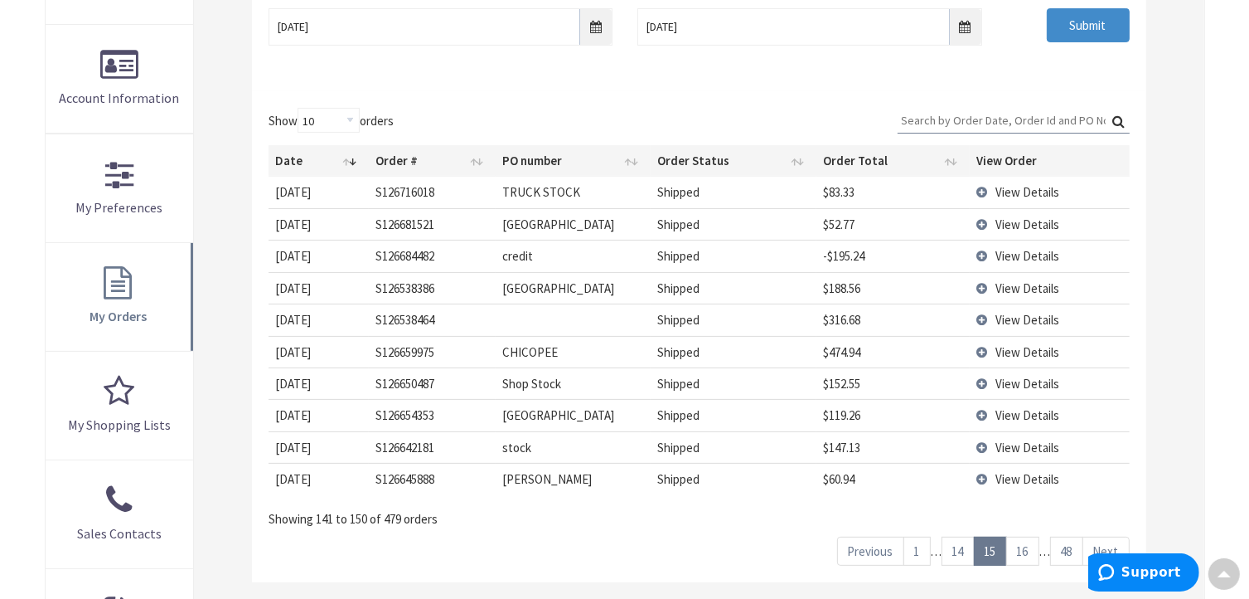
click at [1105, 541] on link "Next" at bounding box center [1106, 550] width 47 height 29
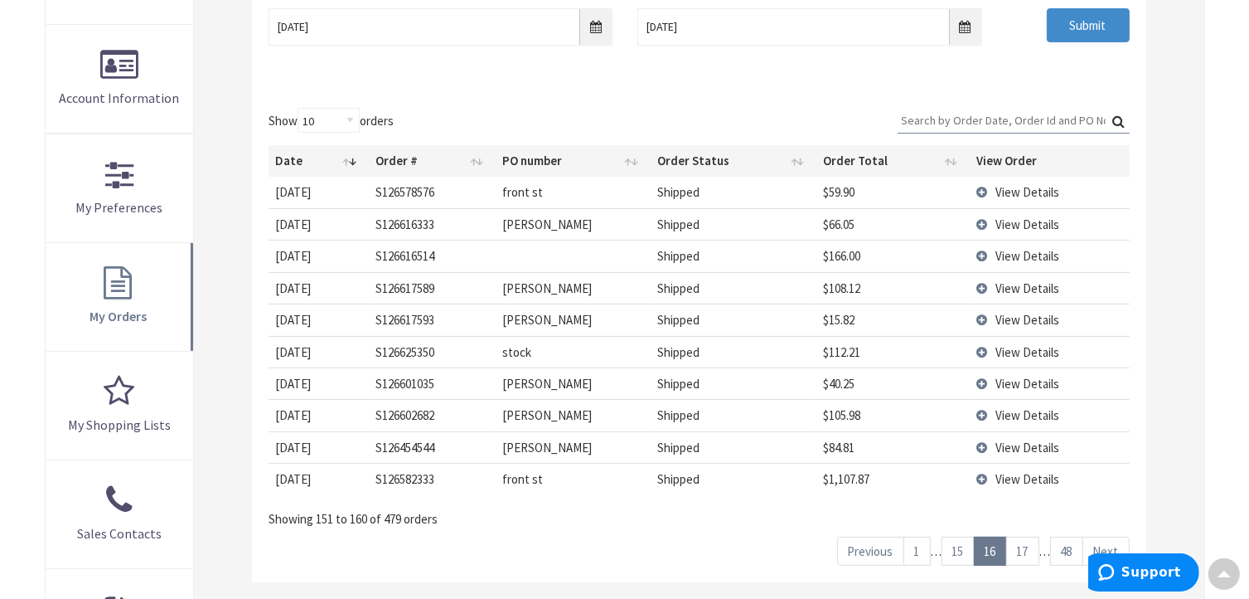
click at [1065, 548] on link "48" at bounding box center [1066, 550] width 33 height 29
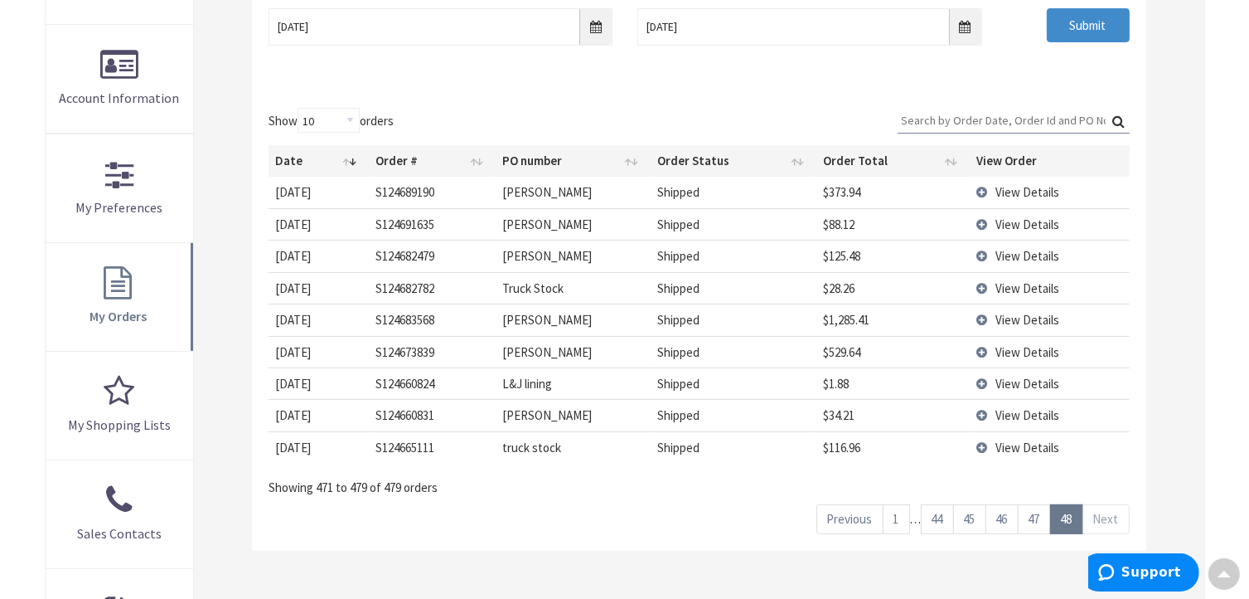
click at [899, 514] on link "1" at bounding box center [896, 518] width 27 height 29
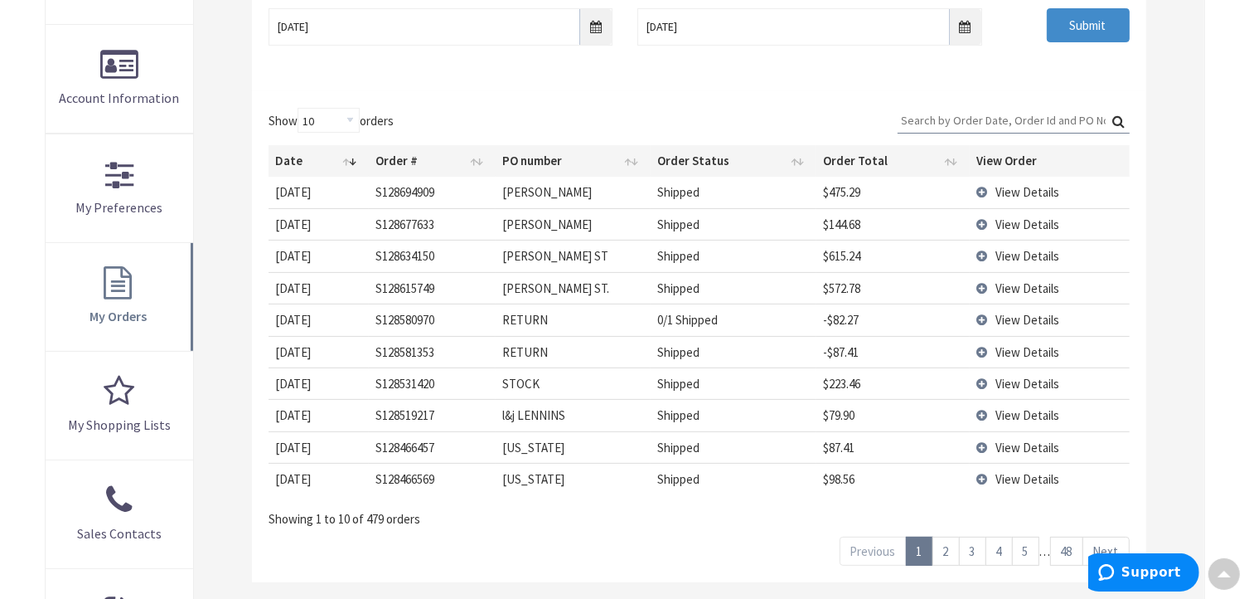
click at [951, 547] on link "2" at bounding box center [946, 550] width 27 height 29
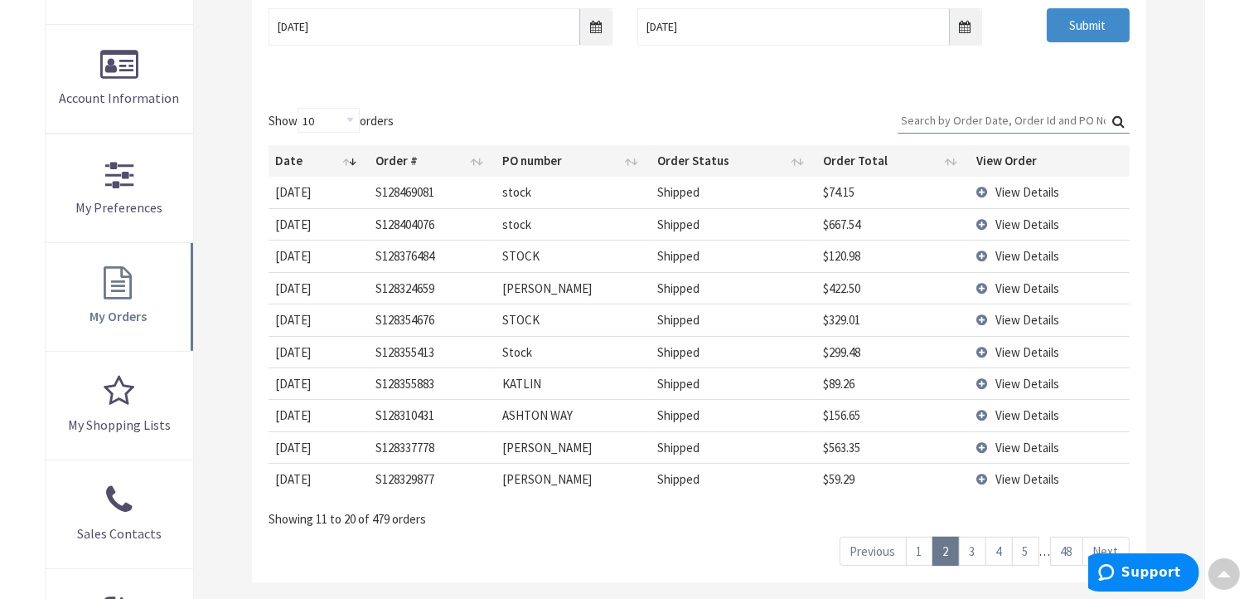
click at [969, 545] on link "3" at bounding box center [972, 550] width 27 height 29
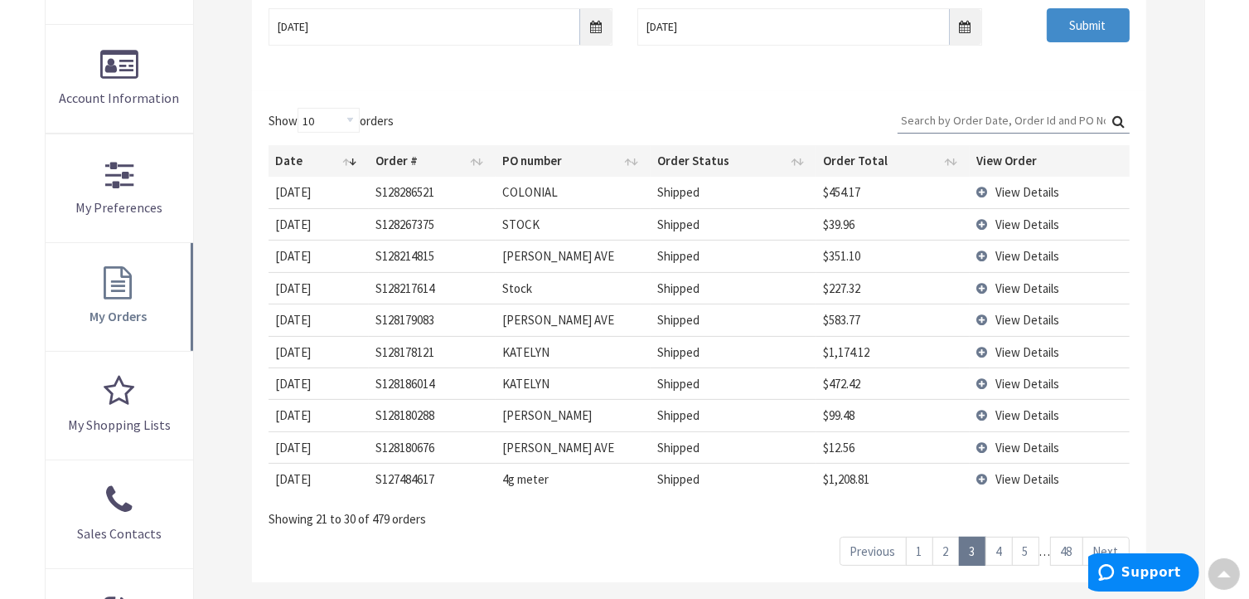
click at [1025, 475] on span "View Details" at bounding box center [1028, 479] width 64 height 16
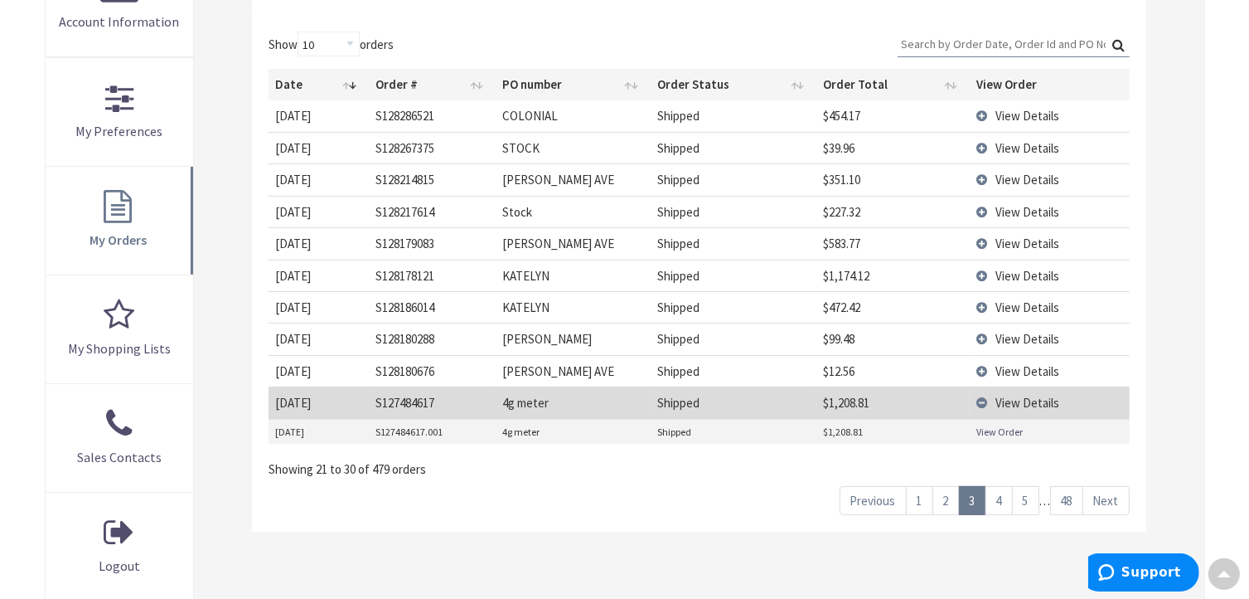
scroll to position [497, 0]
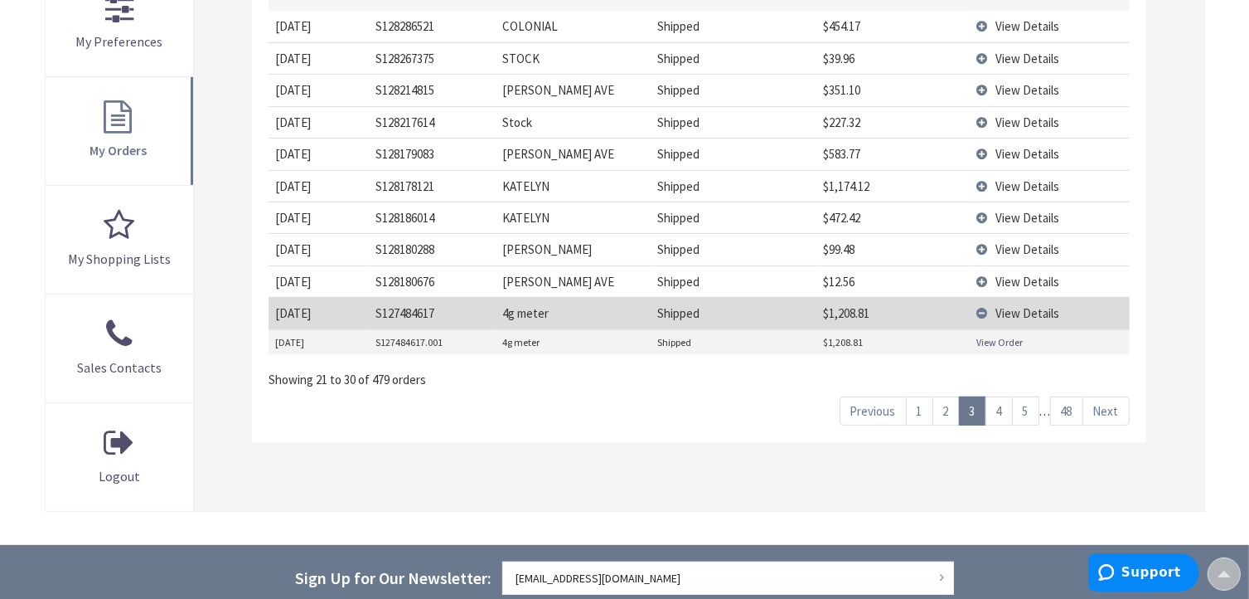
click at [1005, 415] on link "4" at bounding box center [999, 410] width 27 height 29
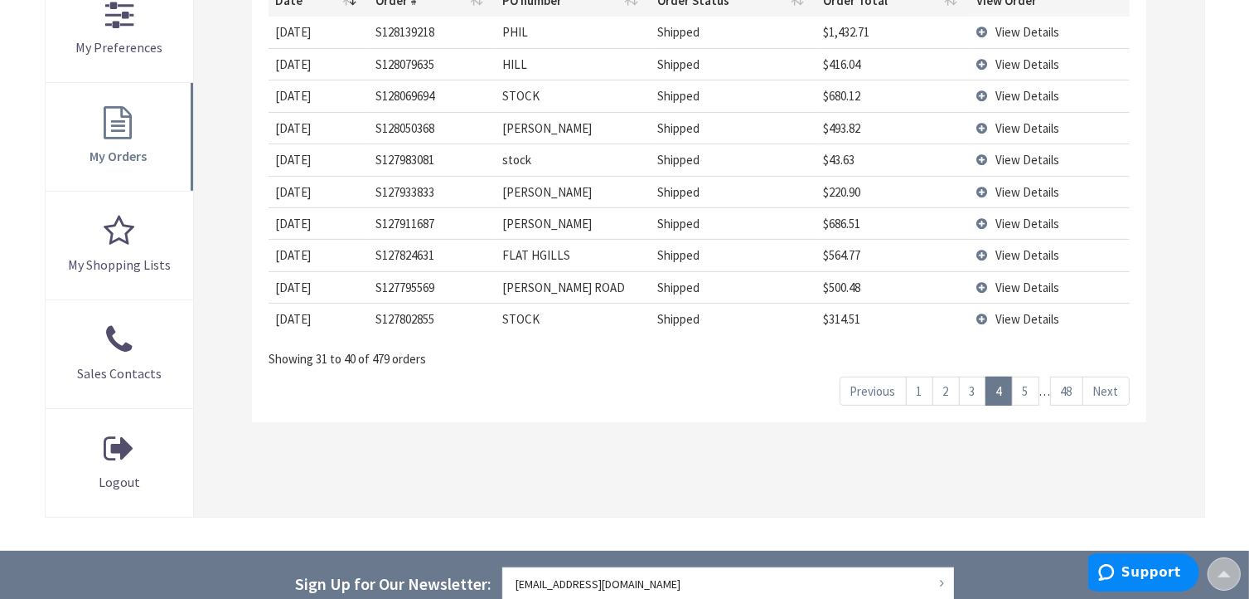
scroll to position [414, 0]
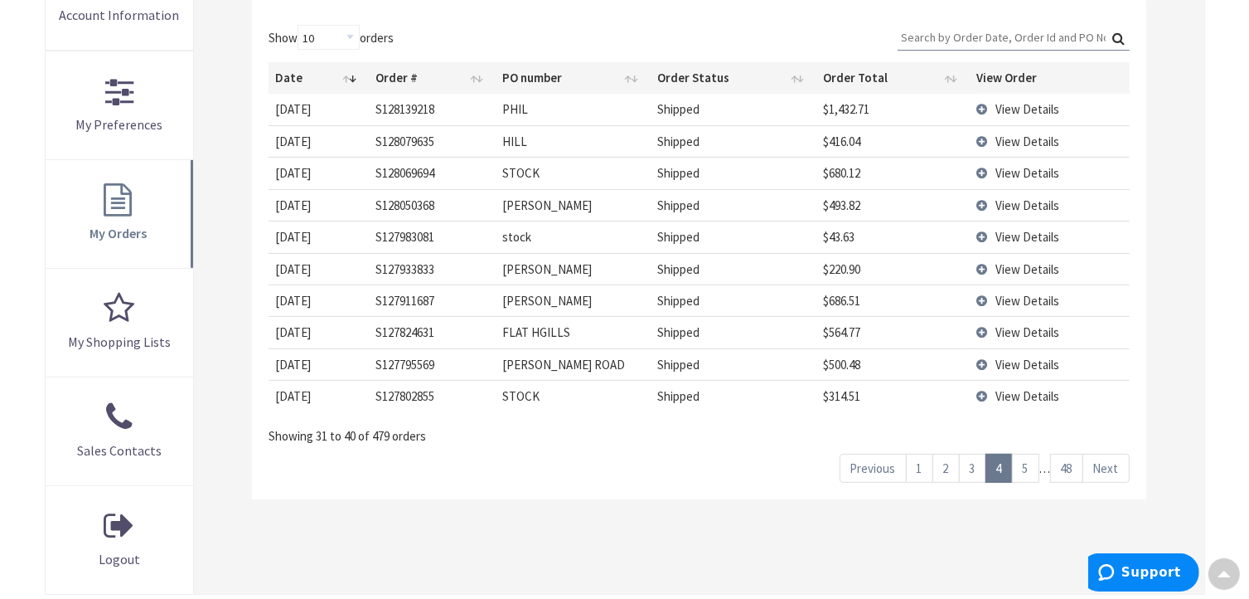
click at [1020, 294] on span "View Details" at bounding box center [1028, 301] width 64 height 16
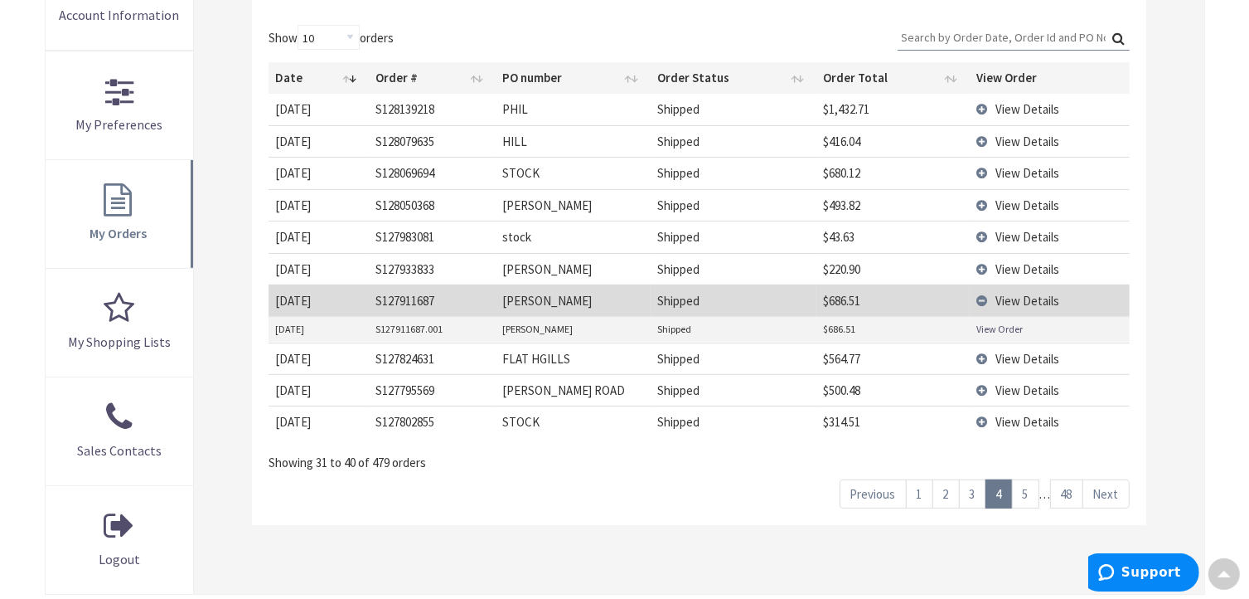
click at [998, 327] on link "View Order" at bounding box center [1000, 329] width 46 height 14
click at [1025, 494] on link "5" at bounding box center [1025, 493] width 27 height 29
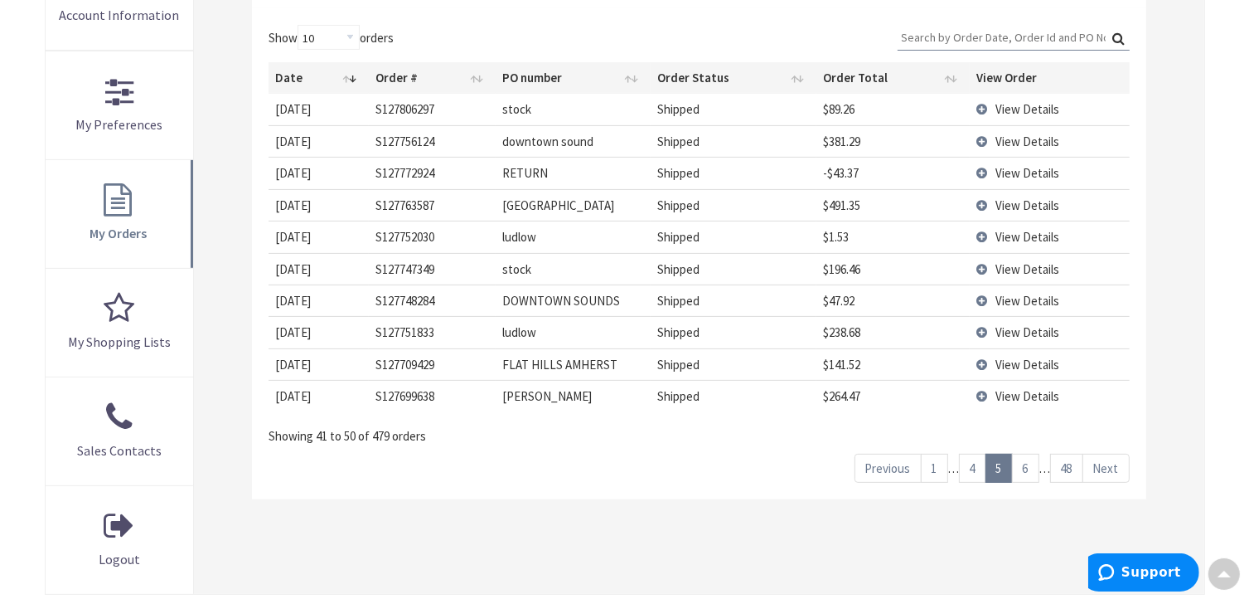
click at [1021, 469] on link "6" at bounding box center [1025, 467] width 27 height 29
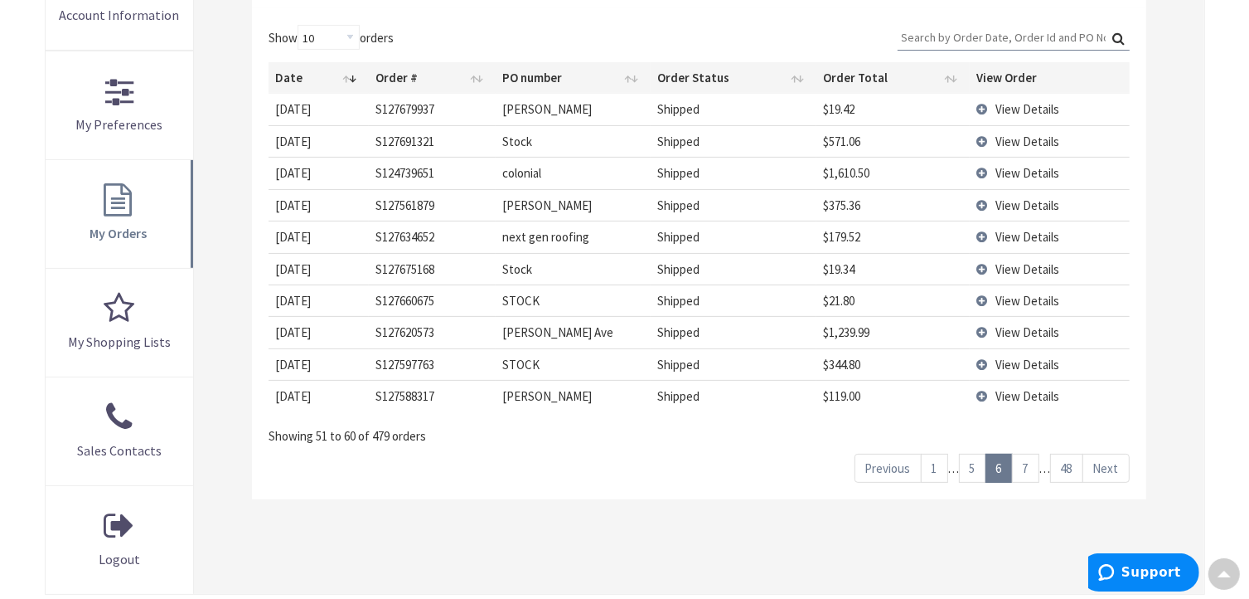
click at [1008, 169] on span "View Details" at bounding box center [1028, 173] width 64 height 16
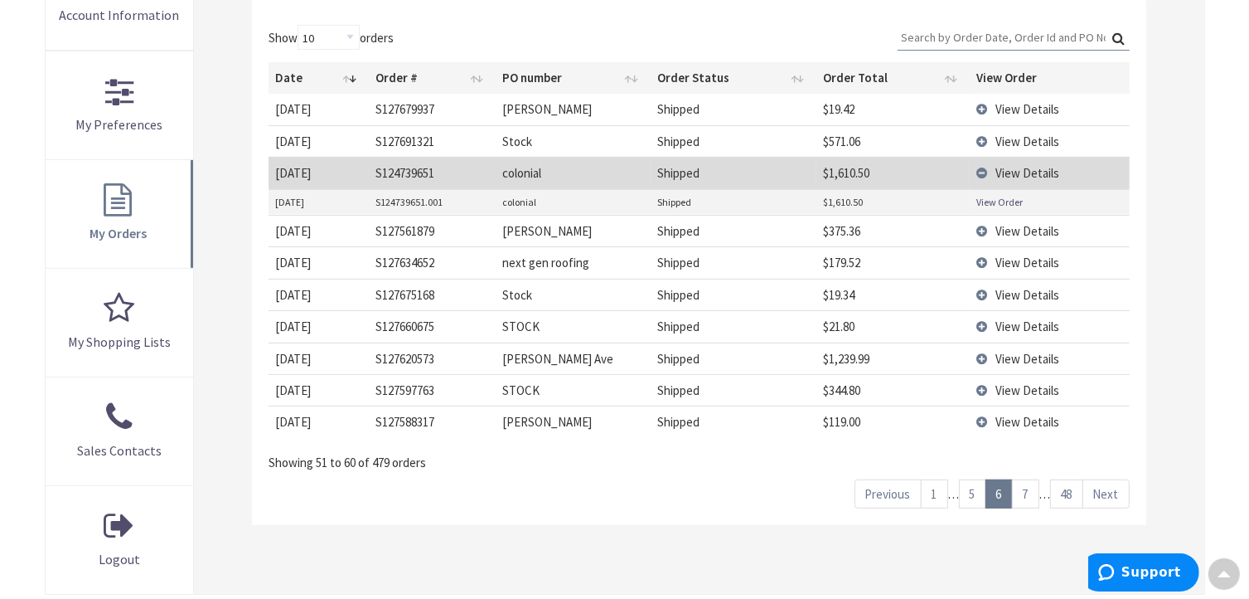
click at [992, 203] on link "View Order" at bounding box center [1000, 202] width 46 height 14
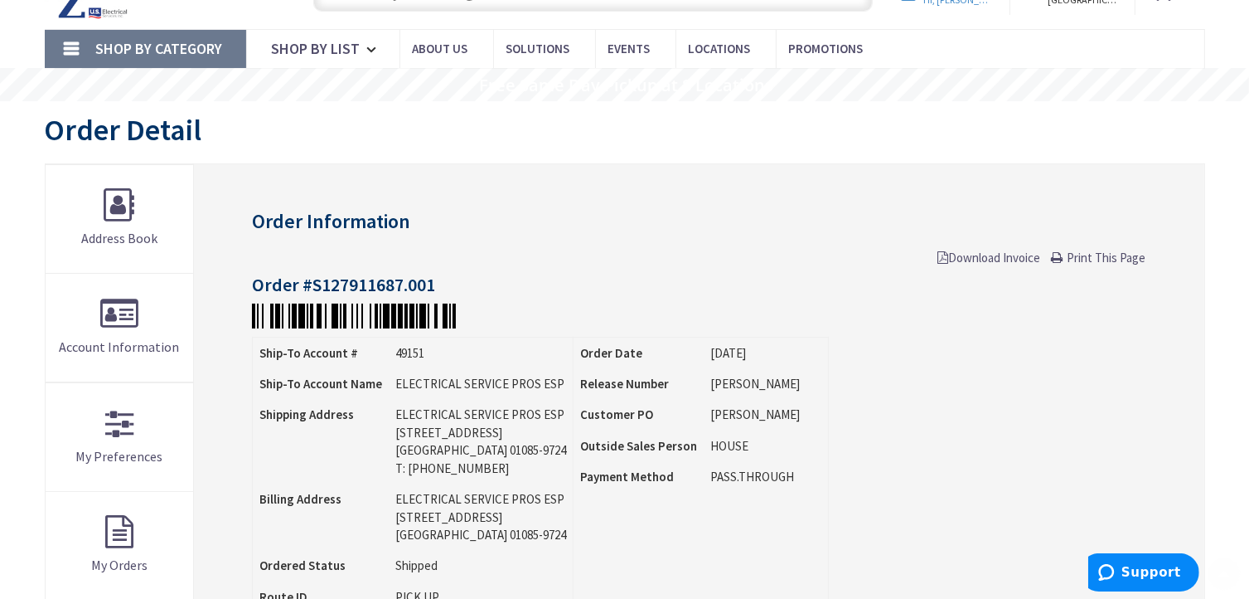
scroll to position [85, 0]
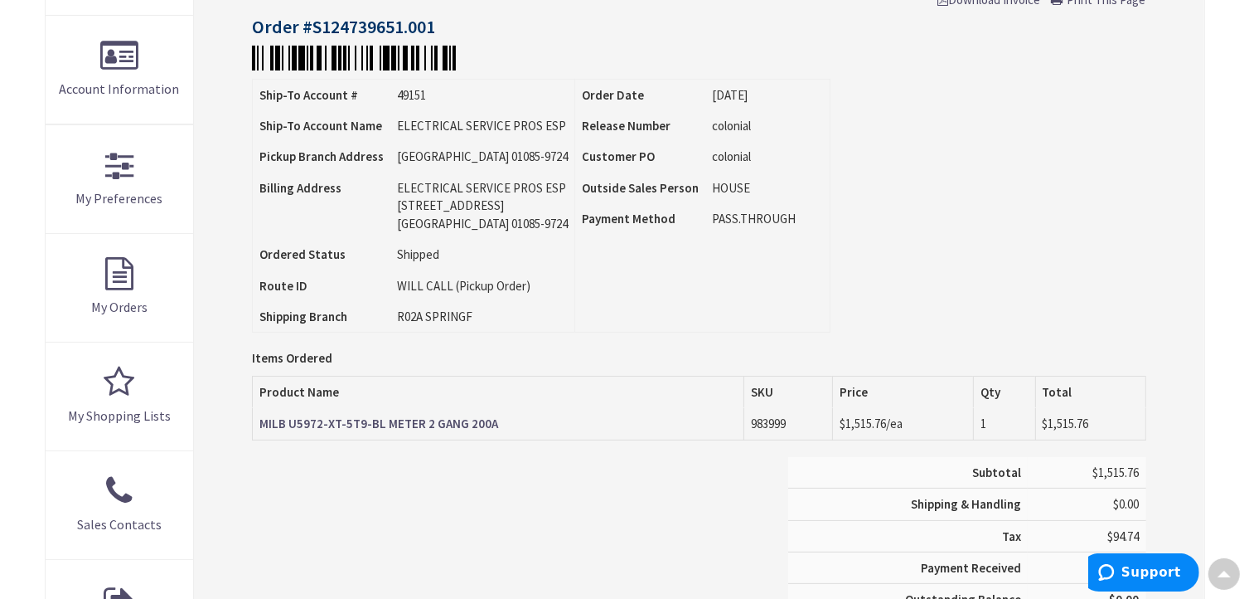
scroll to position [85, 0]
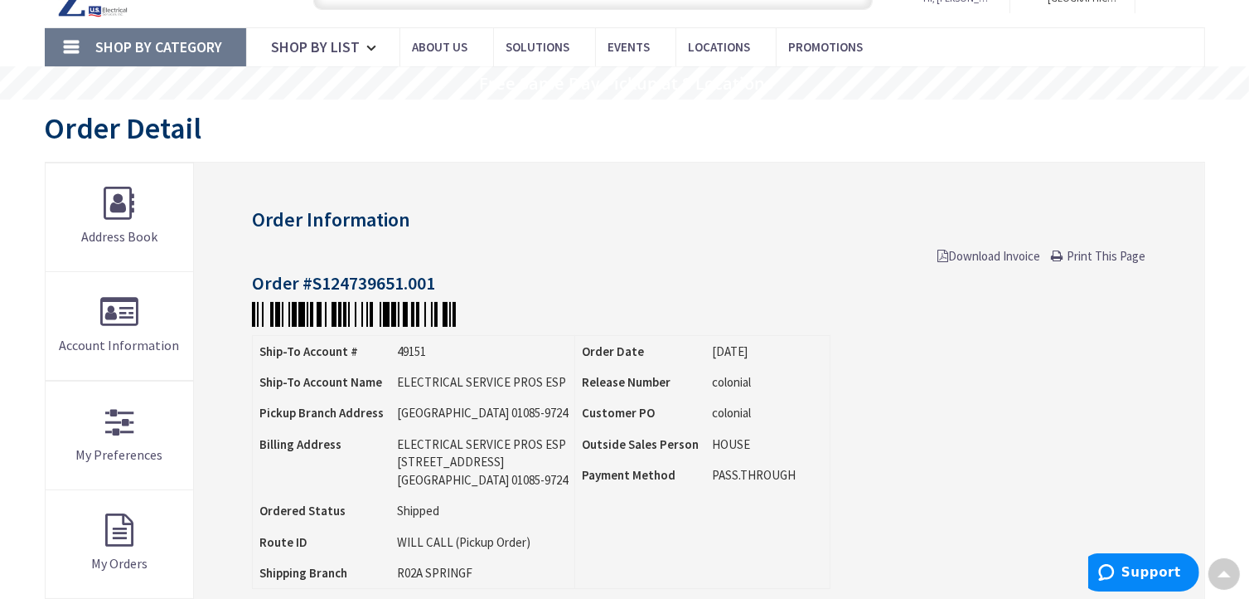
click at [1061, 258] on link "Print This Page" at bounding box center [1099, 255] width 95 height 17
